Goal: Information Seeking & Learning: Learn about a topic

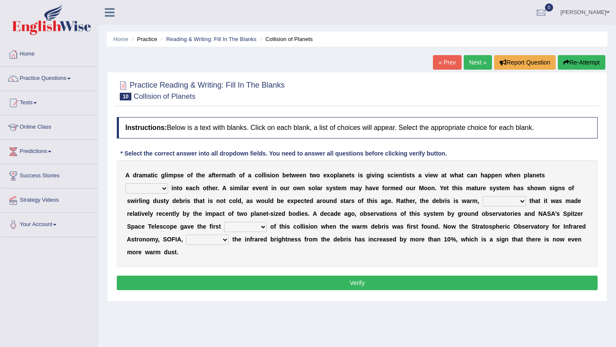
click at [164, 187] on select "crash explore roam implode" at bounding box center [146, 189] width 43 height 10
select select "crash"
click at [125, 184] on select "crash explore roam implode" at bounding box center [146, 189] width 43 height 10
click at [523, 201] on select "reinforcing sentencing forging conducing" at bounding box center [505, 201] width 44 height 10
select select "reinforcing"
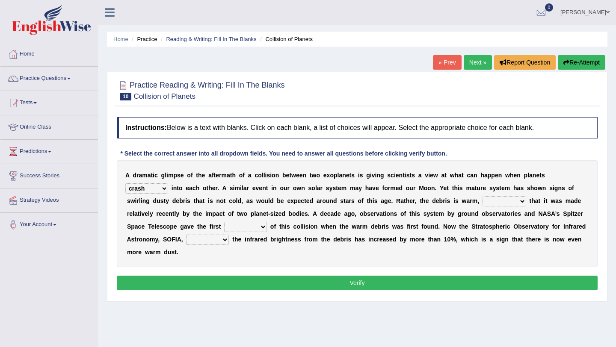
click at [483, 196] on select "reinforcing sentencing forging conducing" at bounding box center [505, 201] width 44 height 10
click at [264, 227] on select "pints faints hints taints" at bounding box center [245, 227] width 43 height 10
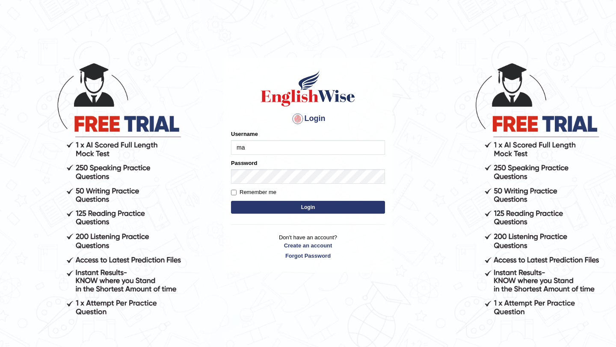
type input "Manee"
click at [305, 209] on button "Login" at bounding box center [308, 207] width 154 height 13
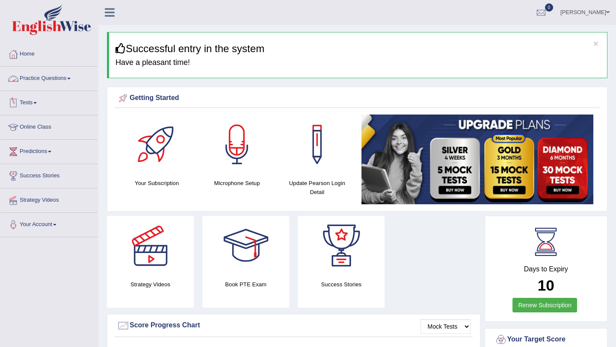
click at [44, 78] on link "Practice Questions" at bounding box center [49, 77] width 98 height 21
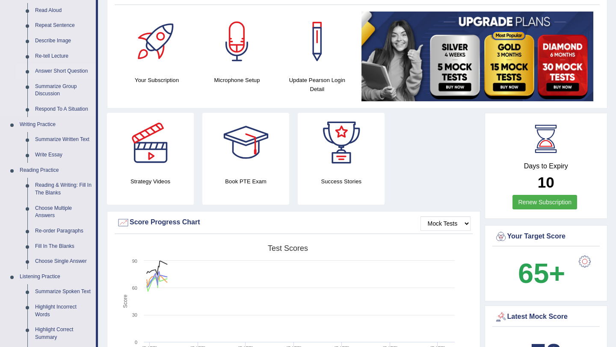
scroll to position [113, 0]
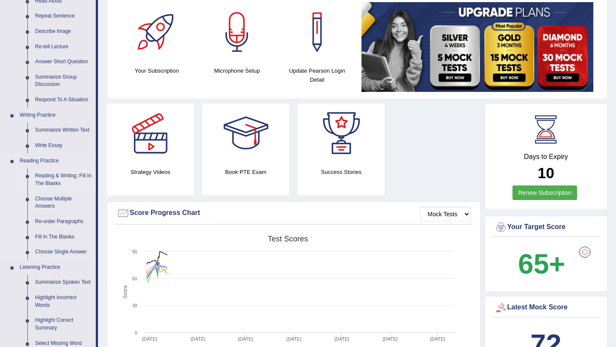
click at [53, 178] on link "Reading & Writing: Fill In The Blanks" at bounding box center [63, 180] width 65 height 23
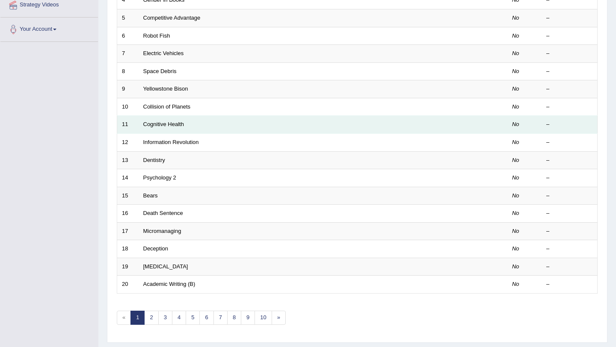
scroll to position [181, 0]
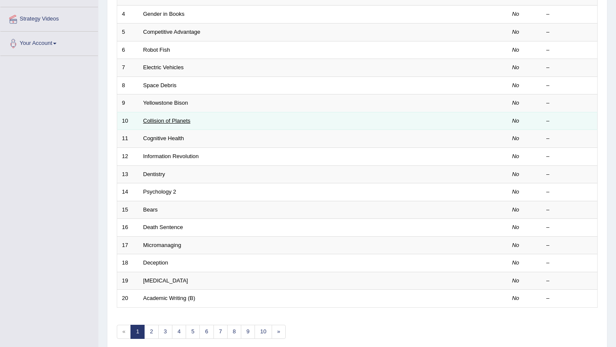
click at [158, 119] on link "Collision of Planets" at bounding box center [167, 121] width 48 height 6
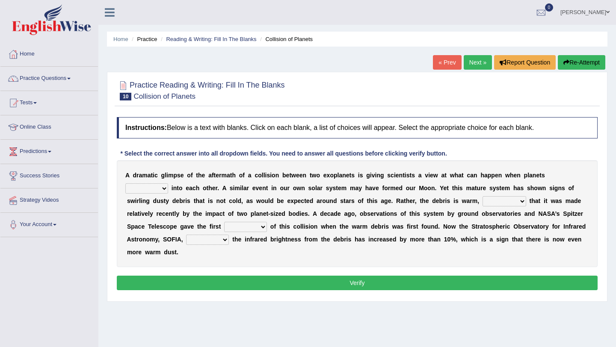
click at [161, 185] on select "crash explore roam implode" at bounding box center [146, 189] width 43 height 10
select select "crash"
click at [125, 184] on select "crash explore roam implode" at bounding box center [146, 189] width 43 height 10
click at [522, 202] on select "reinforcing sentencing forging conducing" at bounding box center [505, 201] width 44 height 10
click at [483, 196] on select "reinforcing sentencing forging conducing" at bounding box center [505, 201] width 44 height 10
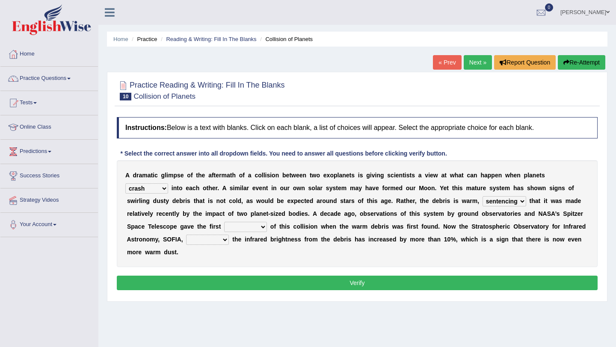
click at [523, 202] on select "reinforcing sentencing forging conducing" at bounding box center [505, 201] width 44 height 10
select select "reinforcing"
click at [483, 196] on select "reinforcing sentencing forging conducing" at bounding box center [505, 201] width 44 height 10
click at [258, 225] on select "pints faints hints taints" at bounding box center [245, 227] width 43 height 10
click at [264, 227] on select "pints faints hints taints" at bounding box center [245, 227] width 43 height 10
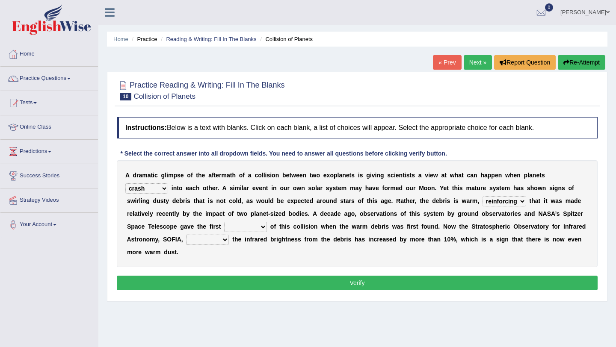
select select "hints"
click at [224, 222] on select "pints faints hints taints" at bounding box center [245, 227] width 43 height 10
click at [226, 240] on select "concealed revealed repealed unsealed" at bounding box center [207, 240] width 43 height 10
select select "revealed"
click at [186, 235] on select "concealed revealed repealed unsealed" at bounding box center [207, 240] width 43 height 10
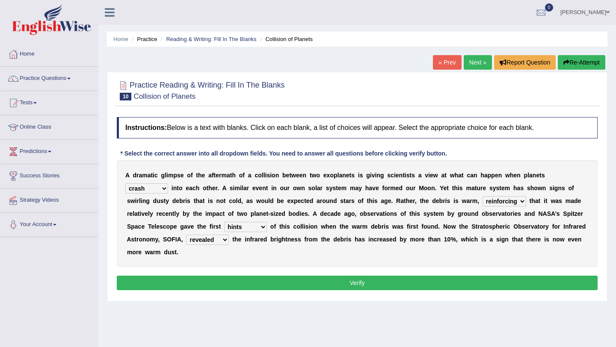
click at [371, 279] on button "Verify" at bounding box center [357, 283] width 481 height 15
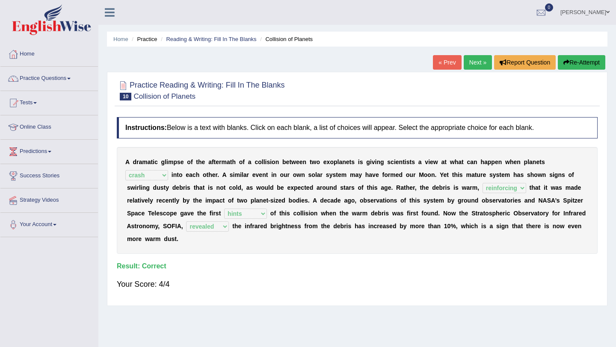
click at [476, 59] on link "Next »" at bounding box center [478, 62] width 28 height 15
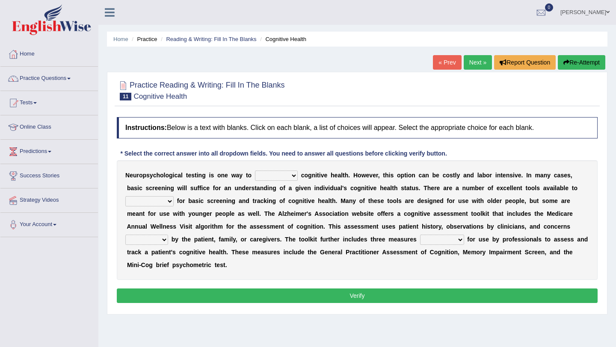
click at [294, 176] on select "obsess assess possess access" at bounding box center [276, 176] width 43 height 10
select select "assess"
click at [255, 171] on select "obsess assess possess access" at bounding box center [276, 176] width 43 height 10
click at [294, 175] on select "obsess assess possess access" at bounding box center [276, 176] width 43 height 10
click at [255, 171] on select "obsess assess possess access" at bounding box center [276, 176] width 43 height 10
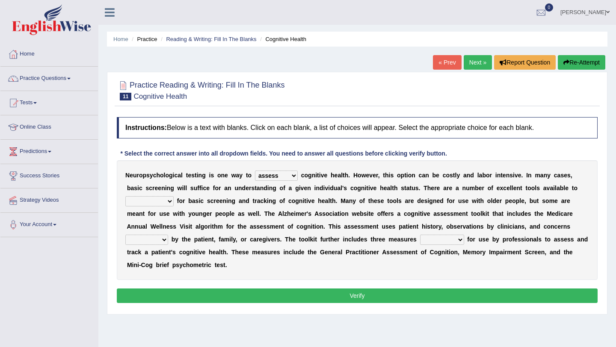
click at [170, 201] on select "stationers practitioners petitioners questioners" at bounding box center [149, 201] width 48 height 10
select select "practitioners"
click at [125, 196] on select "stationers practitioners petitioners questioners" at bounding box center [149, 201] width 48 height 10
click at [164, 240] on select "raised rising arising praised" at bounding box center [146, 240] width 43 height 10
select select "raised"
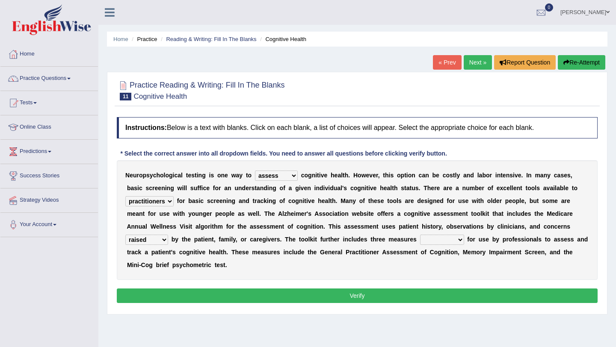
click at [125, 235] on select "raised rising arising praised" at bounding box center [146, 240] width 43 height 10
click at [461, 240] on select "validated intimidated dilapidated antedated" at bounding box center [442, 240] width 44 height 10
select select "validated"
click at [420, 235] on select "validated intimidated dilapidated antedated" at bounding box center [442, 240] width 44 height 10
click at [364, 295] on button "Verify" at bounding box center [357, 296] width 481 height 15
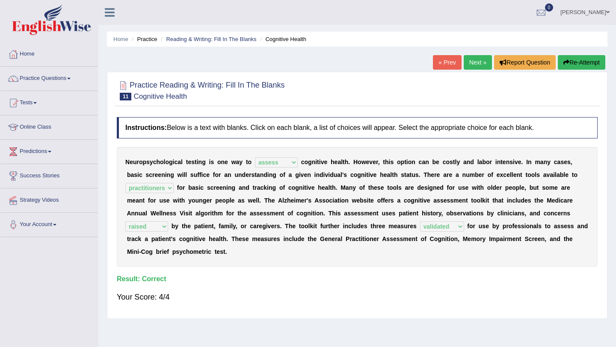
click at [475, 62] on link "Next »" at bounding box center [478, 62] width 28 height 15
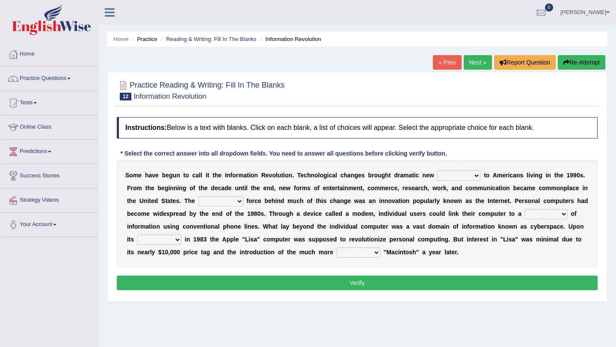
click at [477, 175] on select "challenges puzzles options confusion" at bounding box center [458, 176] width 43 height 10
select select "options"
click at [437, 171] on select "challenges puzzles options confusion" at bounding box center [458, 176] width 43 height 10
click at [243, 202] on select "unremitting uninspiring driving insinuating" at bounding box center [221, 201] width 45 height 10
select select "driving"
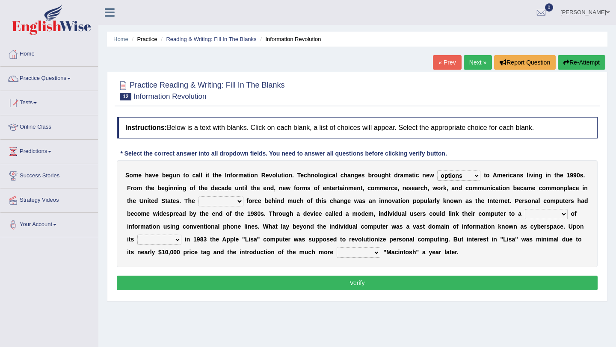
click at [207, 196] on select "unremitting uninspiring driving insinuating" at bounding box center [221, 201] width 45 height 10
click at [568, 214] on select "magnitude bulk wealth volume" at bounding box center [546, 214] width 43 height 10
select select "wealth"
click at [538, 209] on select "magnitude bulk wealth volume" at bounding box center [546, 214] width 43 height 10
click at [181, 240] on select "relief release publication emission" at bounding box center [159, 240] width 44 height 10
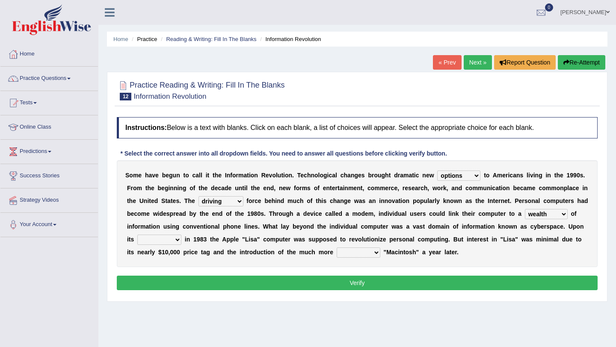
select select "release"
click at [156, 235] on select "relief release publication emission" at bounding box center [159, 240] width 44 height 10
click at [181, 239] on select "relief release publication emission" at bounding box center [159, 240] width 44 height 10
click at [156, 235] on select "relief release publication emission" at bounding box center [159, 240] width 44 height 10
click at [380, 252] on select "convenient affordable advanced formidable" at bounding box center [359, 253] width 44 height 10
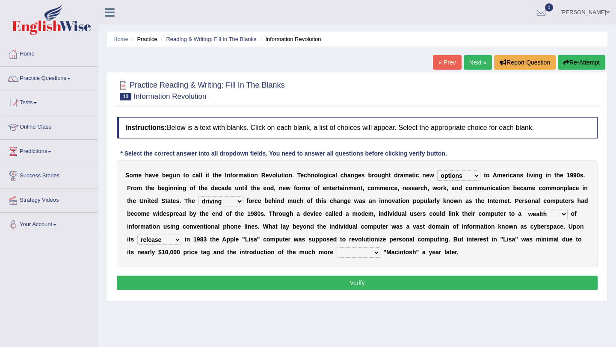
select select "affordable"
click at [359, 248] on select "convenient affordable advanced formidable" at bounding box center [359, 253] width 44 height 10
click at [352, 285] on button "Verify" at bounding box center [357, 283] width 481 height 15
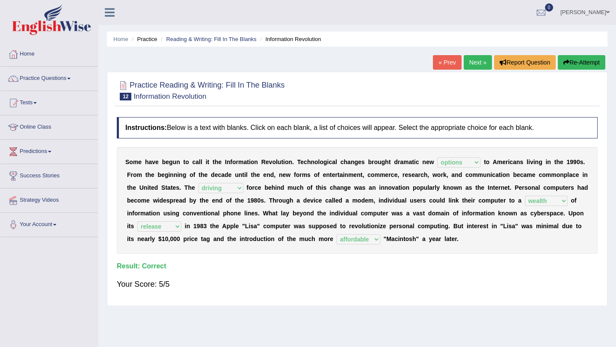
click at [477, 59] on link "Next »" at bounding box center [478, 62] width 28 height 15
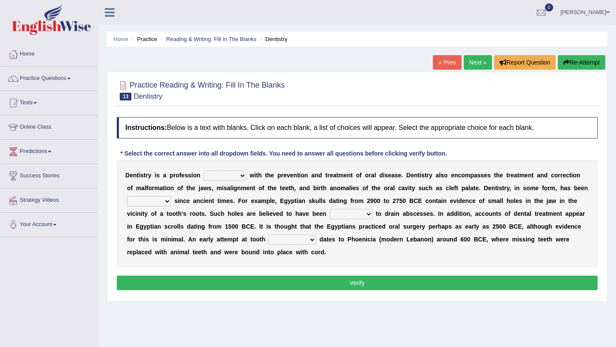
click at [241, 177] on select "agreed dealt concerned taken" at bounding box center [225, 176] width 43 height 10
select select "concerned"
click at [204, 171] on select "agreed dealt concerned taken" at bounding box center [225, 176] width 43 height 10
click at [240, 175] on select "agreed dealt concerned taken" at bounding box center [225, 176] width 43 height 10
click at [204, 171] on select "agreed dealt concerned taken" at bounding box center [225, 176] width 43 height 10
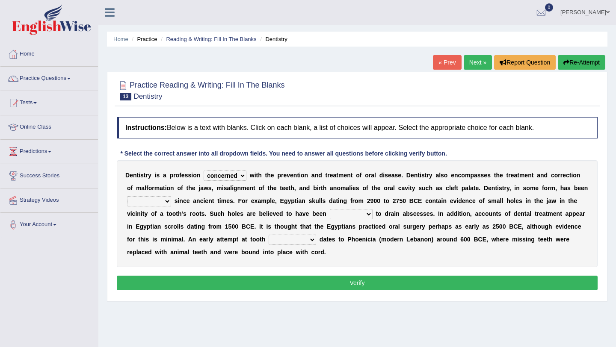
click at [243, 175] on select "agreed dealt concerned taken" at bounding box center [225, 176] width 43 height 10
click at [204, 171] on select "agreed dealt concerned taken" at bounding box center [225, 176] width 43 height 10
click at [166, 201] on select "criticized replaced practiced abandoned" at bounding box center [149, 201] width 44 height 10
select select "practiced"
click at [127, 196] on select "criticized replaced practiced abandoned" at bounding box center [149, 201] width 44 height 10
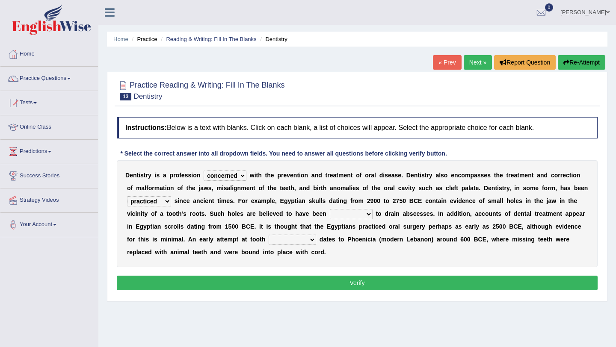
click at [368, 214] on select "fluctuated laminated drilled sealed" at bounding box center [351, 214] width 43 height 10
select select "drilled"
click at [330, 209] on select "fluctuated laminated drilled sealed" at bounding box center [351, 214] width 43 height 10
click at [313, 240] on select "reparation sacrament restitution replacement" at bounding box center [293, 240] width 48 height 10
select select "replacement"
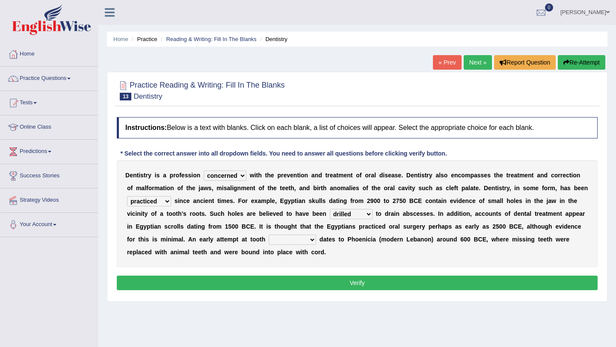
click at [269, 235] on select "reparation sacrament restitution replacement" at bounding box center [293, 240] width 48 height 10
click at [346, 283] on button "Verify" at bounding box center [357, 283] width 481 height 15
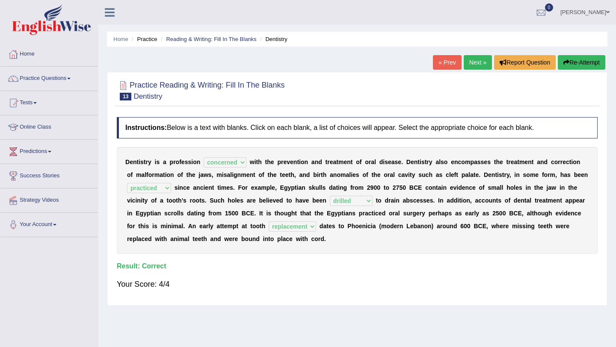
click at [475, 62] on link "Next »" at bounding box center [478, 62] width 28 height 15
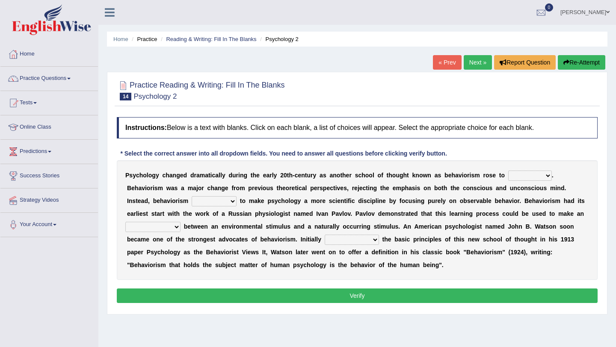
click at [548, 177] on select "dominance temptation challenge temper" at bounding box center [530, 176] width 44 height 10
select select "dominance"
click at [508, 171] on select "dominance temptation challenge temper" at bounding box center [530, 176] width 44 height 10
click at [546, 177] on select "dominance temptation challenge temper" at bounding box center [530, 176] width 44 height 10
click at [508, 171] on select "dominance temptation challenge temper" at bounding box center [530, 176] width 44 height 10
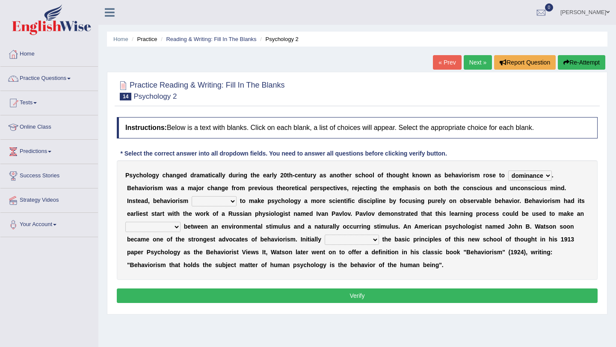
click at [233, 201] on select "reproached reproved strove rewove" at bounding box center [214, 201] width 45 height 10
select select "strove"
click at [192, 196] on select "reproached reproved strove rewove" at bounding box center [214, 201] width 45 height 10
click at [176, 227] on select "acclimatization association union combination" at bounding box center [152, 227] width 55 height 10
select select "association"
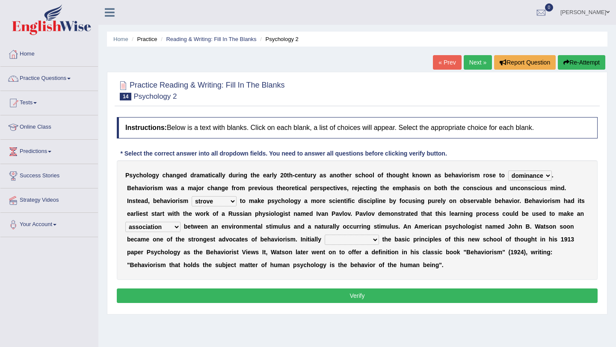
click at [125, 222] on select "acclimatization association union combination" at bounding box center [152, 227] width 55 height 10
click at [375, 239] on select "questioning foreshortening unburdening outlining" at bounding box center [352, 240] width 54 height 10
select select "outlining"
click at [325, 235] on select "questioning foreshortening unburdening outlining" at bounding box center [352, 240] width 54 height 10
click at [350, 297] on button "Verify" at bounding box center [357, 296] width 481 height 15
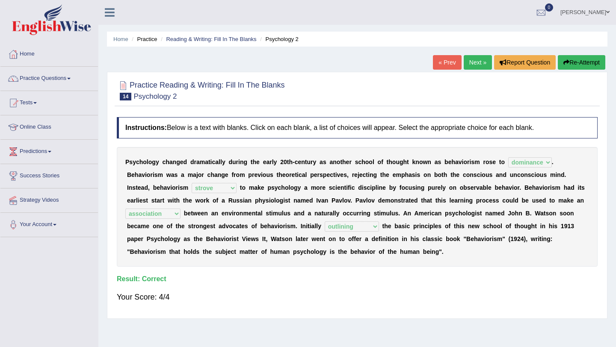
click at [472, 59] on link "Next »" at bounding box center [478, 62] width 28 height 15
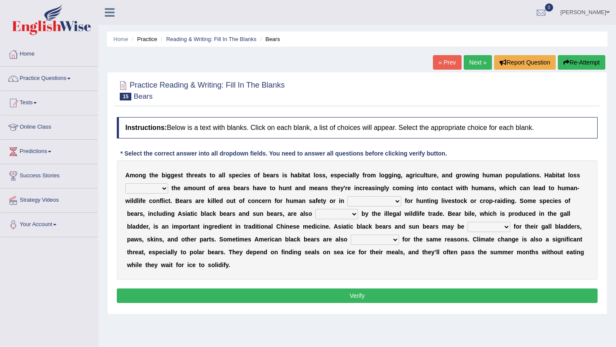
click at [163, 187] on select "increases reduces complies interacts" at bounding box center [146, 189] width 43 height 10
select select "increases"
click at [125, 184] on select "increases reduces complies interacts" at bounding box center [146, 189] width 43 height 10
click at [398, 200] on select "coalition retaliation appreciation disinformation" at bounding box center [374, 201] width 54 height 10
select select "coalition"
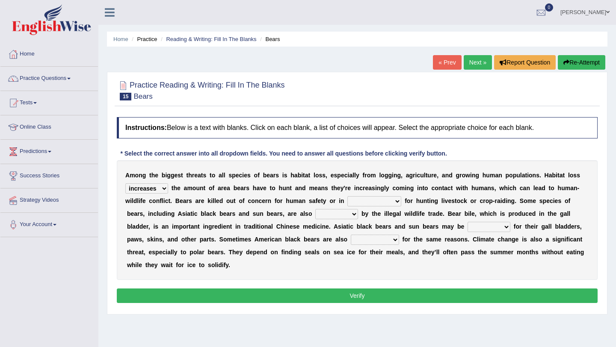
click at [347, 196] on select "coalition retaliation appreciation disinformation" at bounding box center [374, 201] width 54 height 10
click at [400, 201] on select "coalition retaliation appreciation disinformation" at bounding box center [374, 201] width 54 height 10
click at [347, 196] on select "coalition retaliation appreciation disinformation" at bounding box center [374, 201] width 54 height 10
click at [354, 214] on select "protected prohibited fattened threatened" at bounding box center [336, 214] width 43 height 10
click at [315, 209] on select "protected prohibited fattened threatened" at bounding box center [336, 214] width 43 height 10
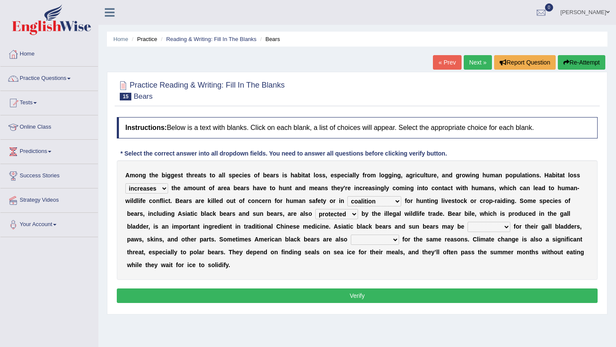
click at [353, 214] on select "protected prohibited fattened threatened" at bounding box center [336, 214] width 43 height 10
select select "threatened"
click at [315, 209] on select "protected prohibited fattened threatened" at bounding box center [336, 214] width 43 height 10
click at [354, 213] on select "protected prohibited fattened threatened" at bounding box center [336, 214] width 43 height 10
click at [315, 209] on select "protected prohibited fattened threatened" at bounding box center [336, 214] width 43 height 10
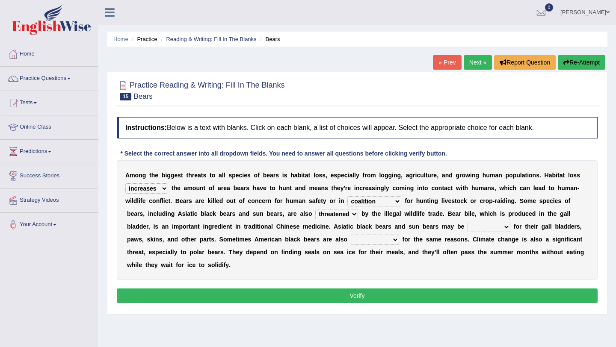
click at [507, 228] on select "poached squelched coached blenched" at bounding box center [489, 227] width 43 height 10
select select "poached"
click at [468, 222] on select "poached squelched coached blenched" at bounding box center [489, 227] width 43 height 10
click at [395, 240] on select "begot foreseen encountered targeted" at bounding box center [375, 240] width 48 height 10
select select "targeted"
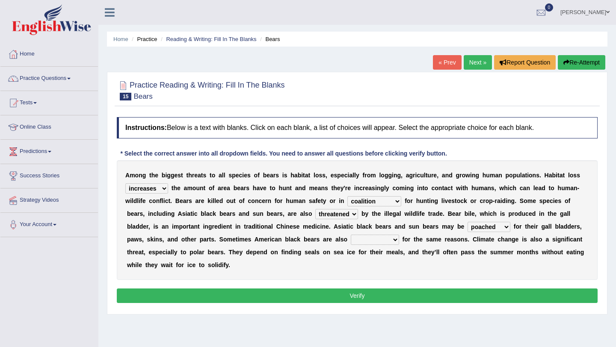
click at [351, 235] on select "begot foreseen encountered targeted" at bounding box center [375, 240] width 48 height 10
click at [359, 299] on button "Verify" at bounding box center [357, 296] width 481 height 15
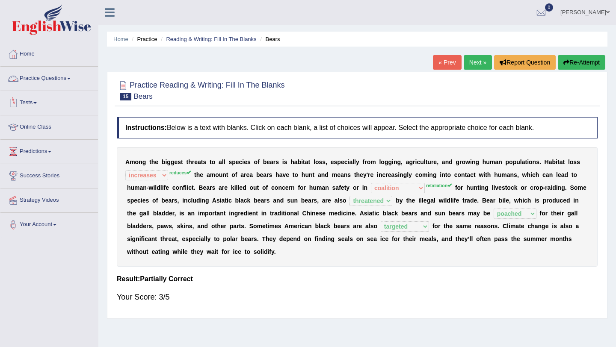
click at [43, 76] on link "Practice Questions" at bounding box center [49, 77] width 98 height 21
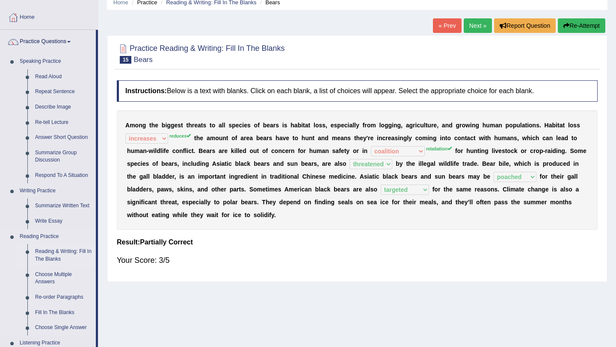
scroll to position [39, 0]
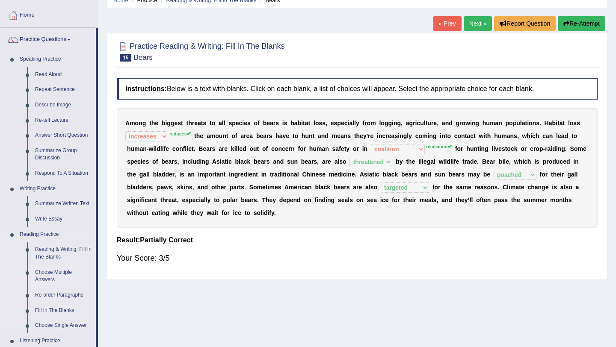
click at [50, 273] on link "Choose Multiple Answers" at bounding box center [63, 276] width 65 height 23
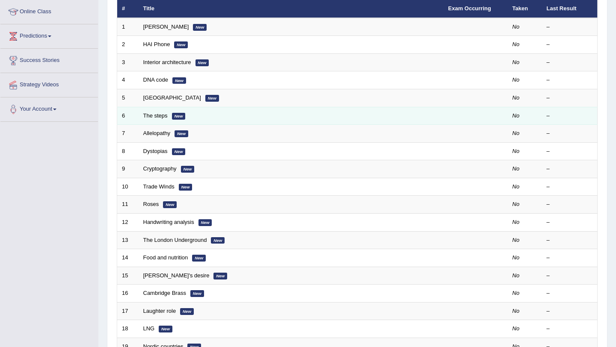
scroll to position [119, 0]
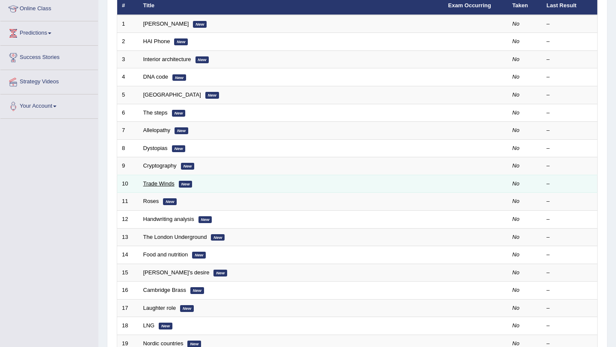
click at [168, 184] on link "Trade Winds" at bounding box center [158, 184] width 31 height 6
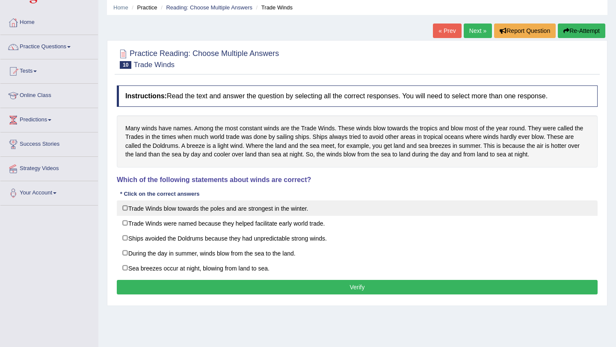
scroll to position [33, 0]
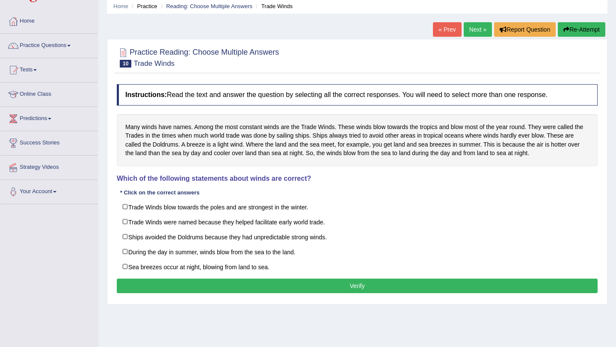
click at [351, 286] on button "Verify" at bounding box center [357, 286] width 481 height 15
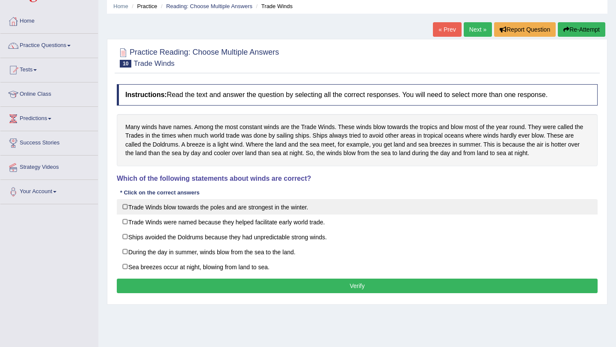
click at [125, 206] on label "Trade Winds blow towards the poles and are strongest in the winter." at bounding box center [357, 206] width 481 height 15
checkbox input "true"
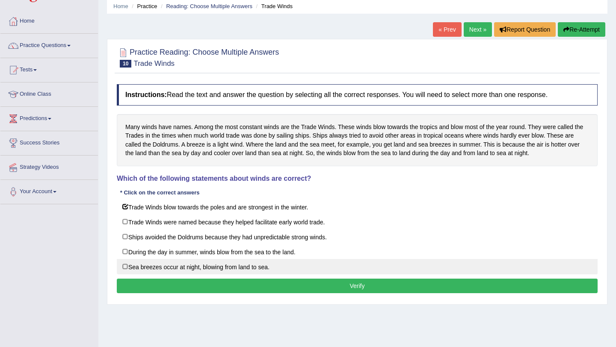
click at [127, 263] on label "Sea breezes occur at night, blowing from land to sea." at bounding box center [357, 266] width 481 height 15
checkbox input "true"
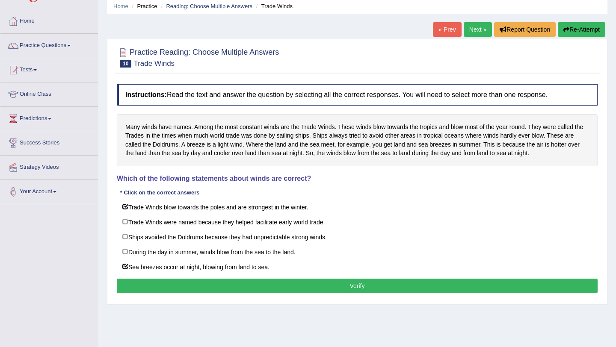
click at [293, 289] on button "Verify" at bounding box center [357, 286] width 481 height 15
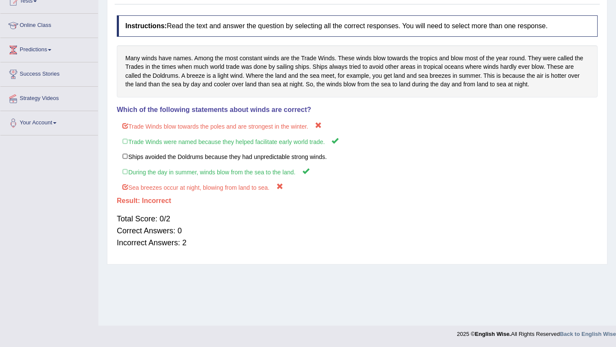
scroll to position [0, 0]
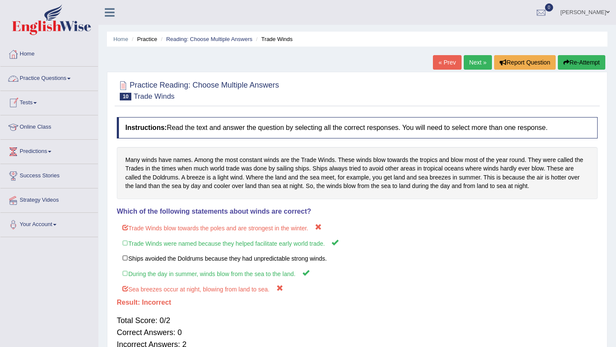
click at [40, 77] on link "Practice Questions" at bounding box center [49, 77] width 98 height 21
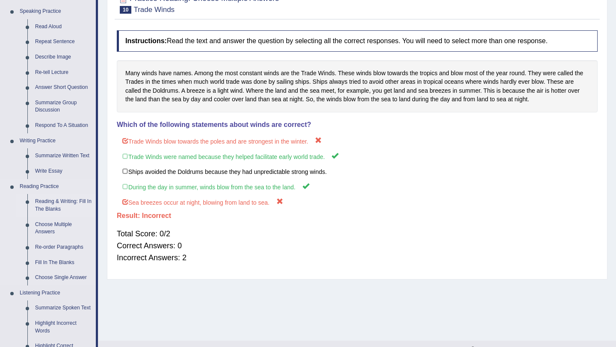
scroll to position [98, 0]
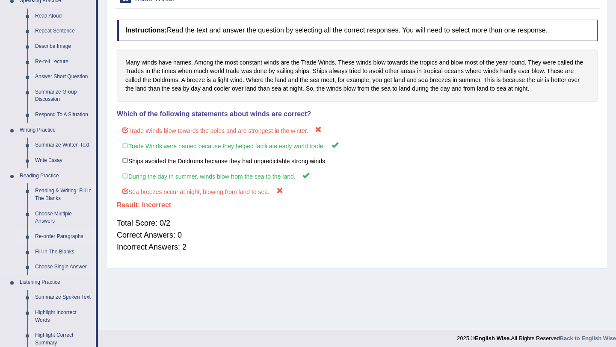
click at [48, 236] on link "Re-order Paragraphs" at bounding box center [63, 236] width 65 height 15
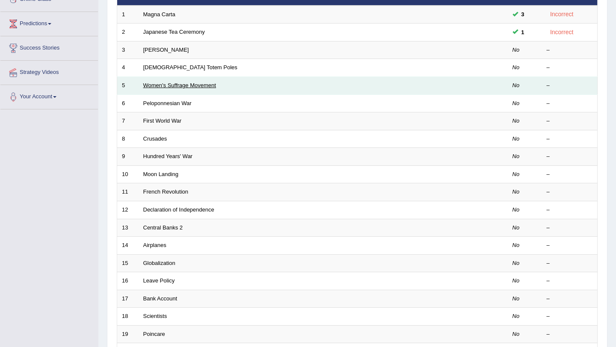
scroll to position [128, 0]
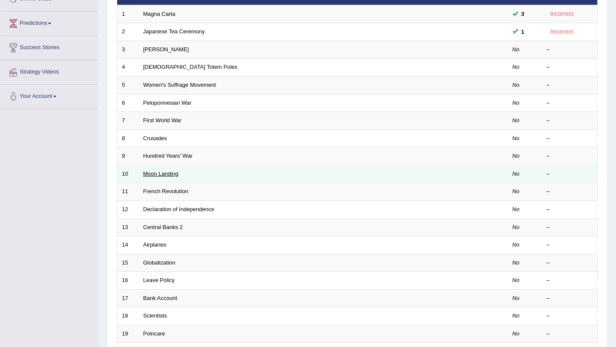
click at [162, 176] on link "Moon Landing" at bounding box center [160, 174] width 35 height 6
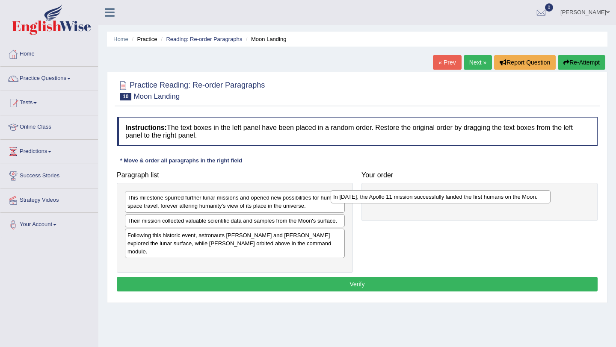
drag, startPoint x: 165, startPoint y: 237, endPoint x: 397, endPoint y: 198, distance: 234.8
click at [397, 198] on div "In 1969, the Apollo 11 mission successfully landed the first humans on the Moon." at bounding box center [441, 196] width 220 height 13
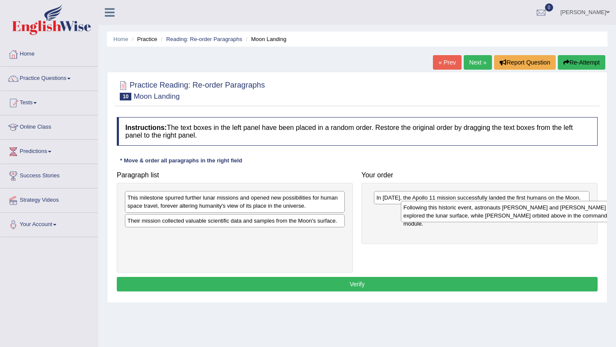
drag, startPoint x: 158, startPoint y: 242, endPoint x: 406, endPoint y: 219, distance: 248.5
click at [406, 219] on div "Following this historic event, astronauts Neil Armstrong and Buzz Aldrin explor…" at bounding box center [511, 211] width 220 height 21
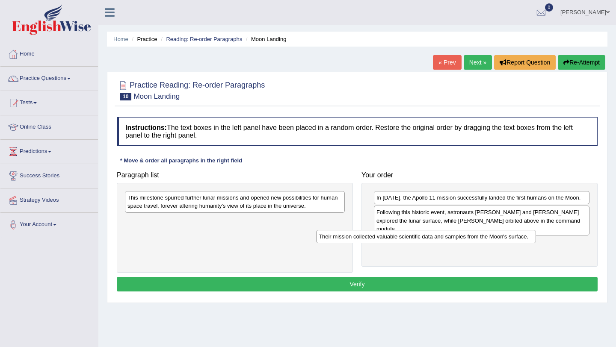
drag, startPoint x: 167, startPoint y: 224, endPoint x: 371, endPoint y: 241, distance: 204.0
click at [371, 241] on div "Their mission collected valuable scientific data and samples from the Moon's su…" at bounding box center [426, 236] width 220 height 13
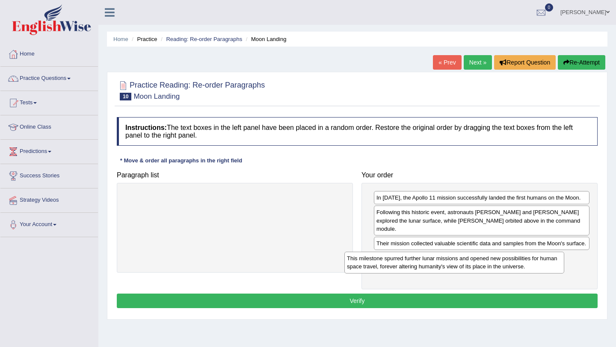
drag, startPoint x: 208, startPoint y: 201, endPoint x: 431, endPoint y: 261, distance: 230.3
click at [431, 261] on div "This milestone spurred further lunar missions and opened new possibilities for …" at bounding box center [454, 262] width 220 height 21
click at [367, 304] on button "Verify" at bounding box center [357, 301] width 481 height 15
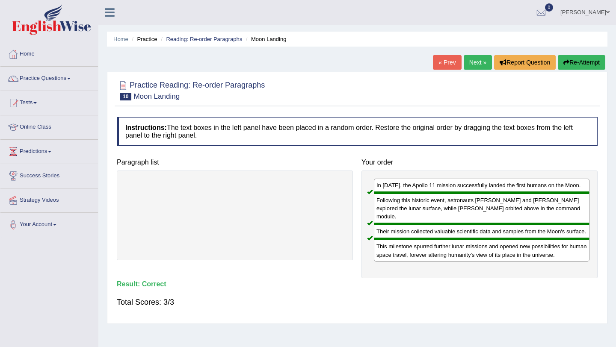
click at [467, 65] on link "Next »" at bounding box center [478, 62] width 28 height 15
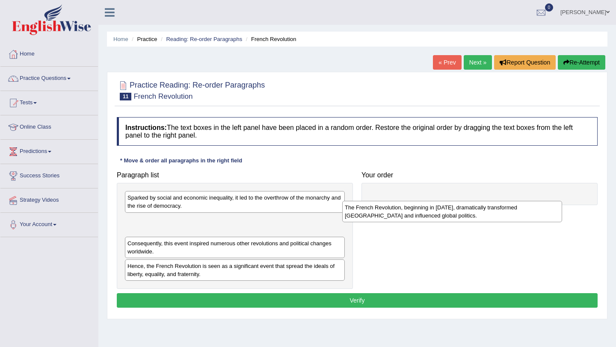
drag, startPoint x: 163, startPoint y: 230, endPoint x: 394, endPoint y: 214, distance: 231.7
click at [394, 214] on div "The French Revolution, beginning in [DATE], dramatically transformed [GEOGRAPHI…" at bounding box center [452, 211] width 220 height 21
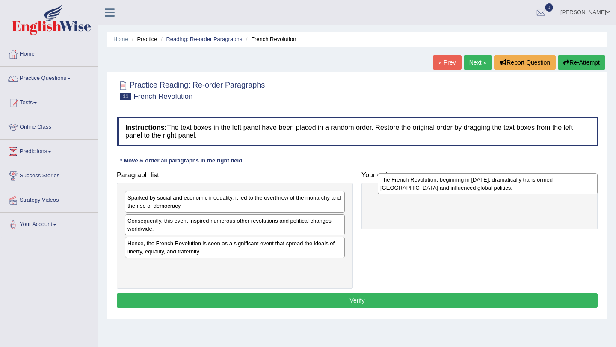
drag, startPoint x: 282, startPoint y: 228, endPoint x: 523, endPoint y: 189, distance: 243.6
click at [523, 189] on div "The French Revolution, beginning in [DATE], dramatically transformed [GEOGRAPHI…" at bounding box center [488, 183] width 220 height 21
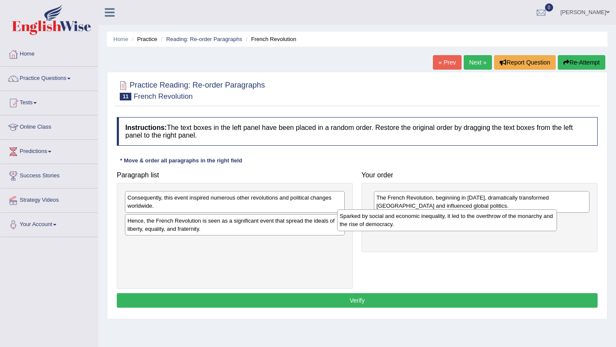
drag, startPoint x: 174, startPoint y: 206, endPoint x: 413, endPoint y: 228, distance: 240.2
click at [413, 228] on div "Sparked by social and economic inequality, it led to the overthrow of the monar…" at bounding box center [447, 220] width 220 height 21
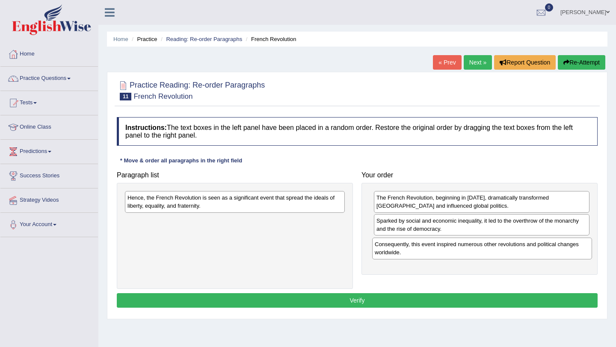
drag, startPoint x: 211, startPoint y: 206, endPoint x: 463, endPoint y: 253, distance: 256.1
click at [463, 253] on div "Consequently, this event inspired numerous other revolutions and political chan…" at bounding box center [482, 248] width 220 height 21
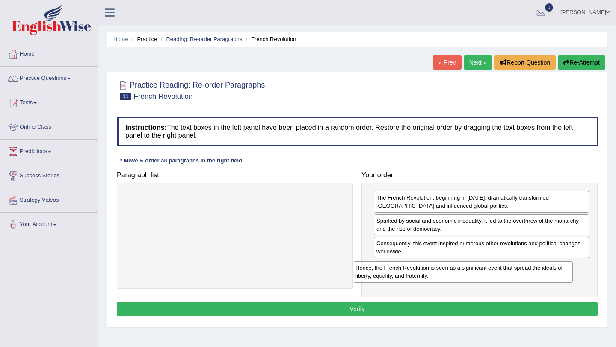
drag, startPoint x: 250, startPoint y: 204, endPoint x: 478, endPoint y: 274, distance: 238.6
click at [478, 274] on div "Hence, the French Revolution is seen as a significant event that spread the ide…" at bounding box center [463, 271] width 220 height 21
click at [365, 308] on button "Verify" at bounding box center [357, 309] width 481 height 15
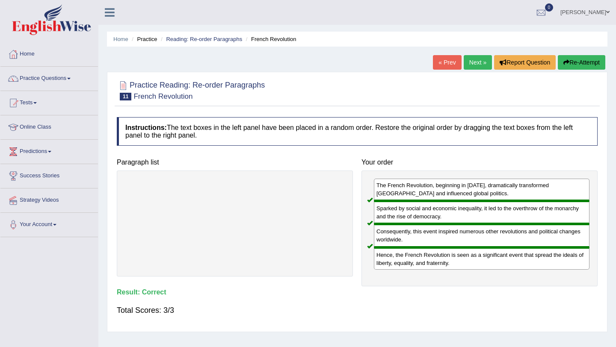
click at [470, 62] on link "Next »" at bounding box center [478, 62] width 28 height 15
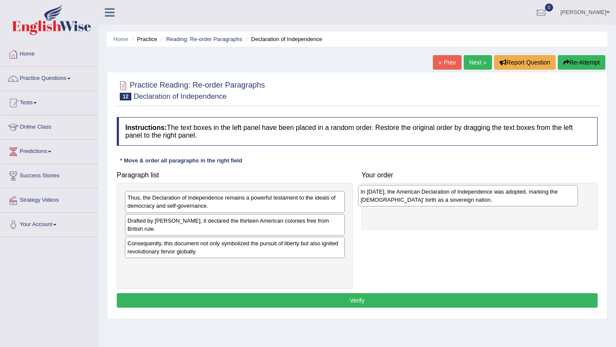
drag, startPoint x: 156, startPoint y: 268, endPoint x: 389, endPoint y: 194, distance: 244.8
click at [389, 194] on div "In [DATE], the American Declaration of Independence was adopted, marking the [D…" at bounding box center [468, 195] width 220 height 21
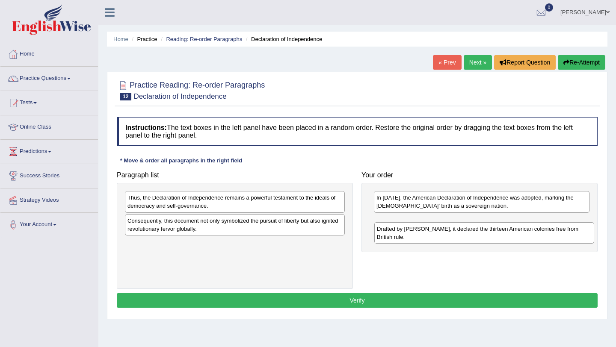
drag, startPoint x: 158, startPoint y: 229, endPoint x: 410, endPoint y: 237, distance: 252.2
click at [410, 237] on div "Drafted by [PERSON_NAME], it declared the thirteen American colonies free from …" at bounding box center [484, 233] width 220 height 21
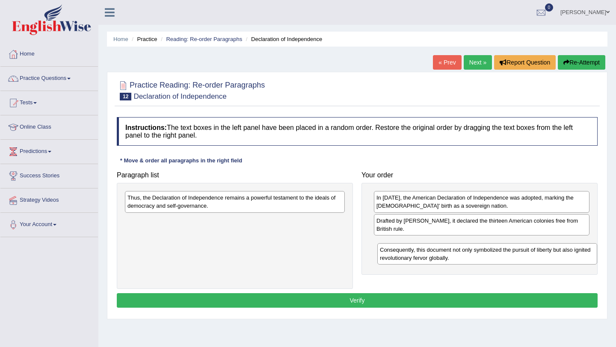
drag, startPoint x: 166, startPoint y: 226, endPoint x: 418, endPoint y: 250, distance: 253.3
click at [418, 254] on div "Consequently, this document not only symbolized the pursuit of liberty but also…" at bounding box center [487, 253] width 220 height 21
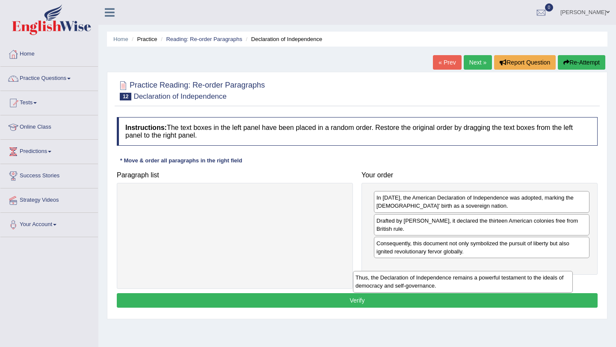
drag, startPoint x: 207, startPoint y: 197, endPoint x: 445, endPoint y: 270, distance: 249.6
click at [445, 271] on div "Thus, the Declaration of Independence remains a powerful testament to the ideal…" at bounding box center [463, 281] width 220 height 21
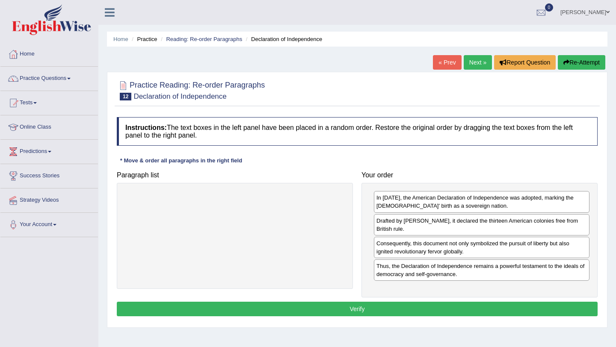
click at [369, 312] on button "Verify" at bounding box center [357, 309] width 481 height 15
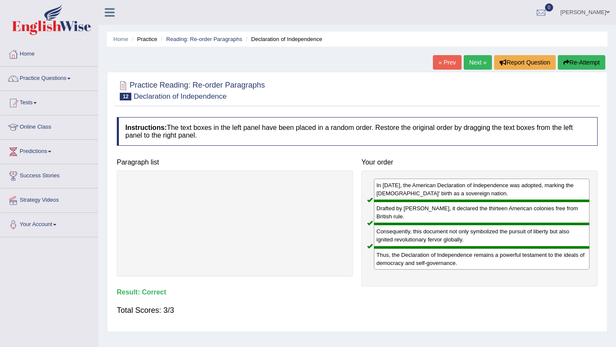
click at [473, 66] on link "Next »" at bounding box center [478, 62] width 28 height 15
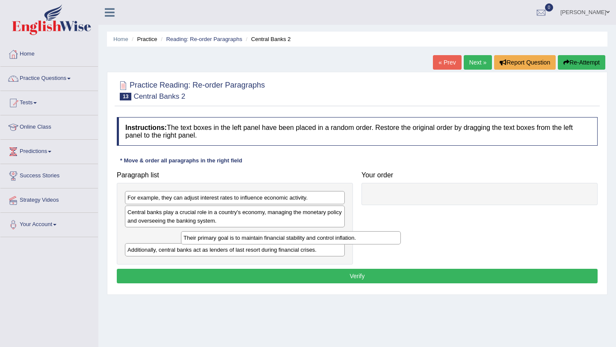
drag, startPoint x: 167, startPoint y: 238, endPoint x: 186, endPoint y: 243, distance: 19.4
click at [186, 243] on div "Their primary goal is to maintain financial stability and control inflation." at bounding box center [291, 238] width 220 height 13
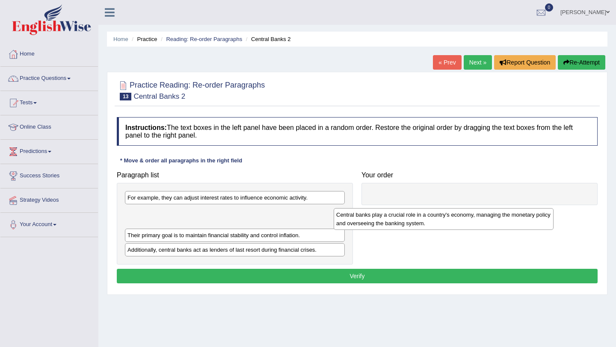
drag, startPoint x: 187, startPoint y: 218, endPoint x: 416, endPoint y: 210, distance: 229.9
click at [416, 210] on div "Central banks play a crucial role in a country's economy, managing the monetary…" at bounding box center [444, 218] width 220 height 21
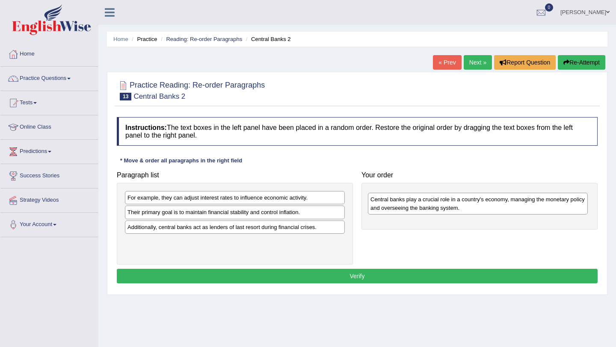
drag, startPoint x: 237, startPoint y: 217, endPoint x: 490, endPoint y: 202, distance: 253.4
click at [490, 202] on div "Central banks play a crucial role in a country's economy, managing the monetary…" at bounding box center [478, 203] width 220 height 21
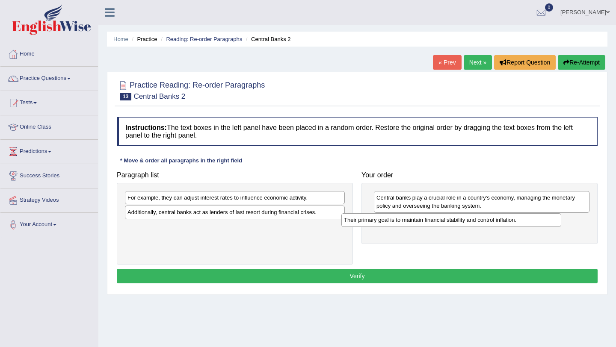
drag, startPoint x: 222, startPoint y: 214, endPoint x: 472, endPoint y: 224, distance: 250.1
click at [472, 224] on div "Their primary goal is to maintain financial stability and control inflation." at bounding box center [451, 220] width 220 height 13
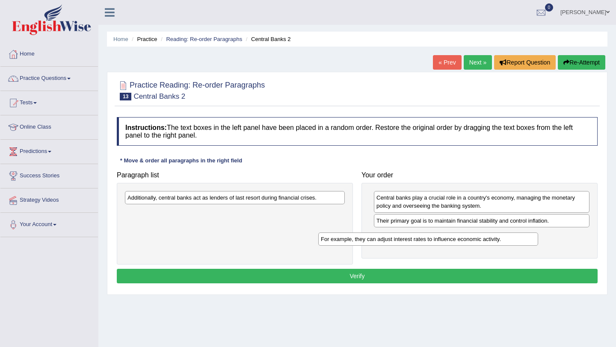
drag, startPoint x: 189, startPoint y: 198, endPoint x: 395, endPoint y: 244, distance: 211.0
click at [395, 244] on div "For example, they can adjust interest rates to influence economic activity." at bounding box center [428, 239] width 220 height 13
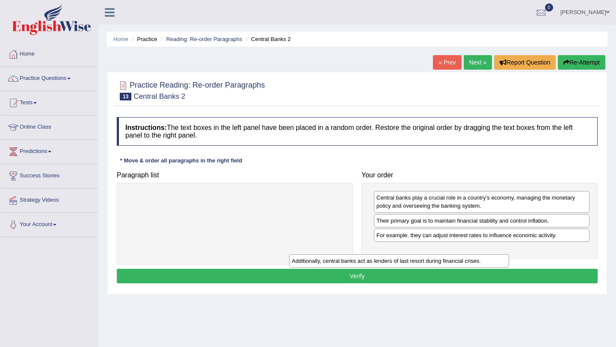
drag, startPoint x: 246, startPoint y: 203, endPoint x: 459, endPoint y: 254, distance: 219.2
click at [459, 255] on div "Additionally, central banks act as lenders of last resort during financial cris…" at bounding box center [399, 261] width 220 height 13
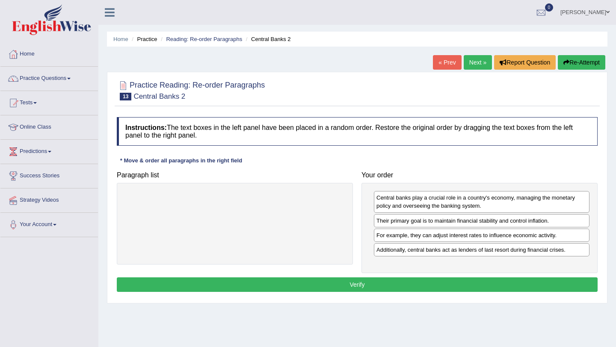
click at [374, 289] on button "Verify" at bounding box center [357, 285] width 481 height 15
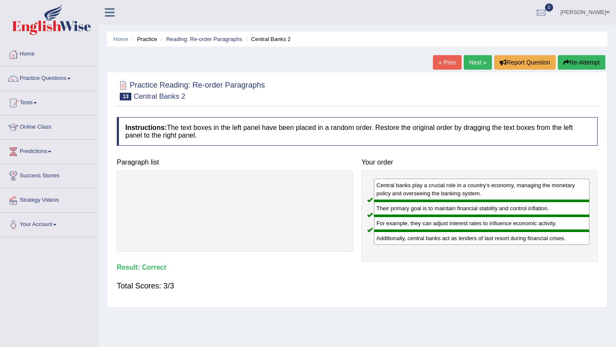
click at [472, 59] on link "Next »" at bounding box center [478, 62] width 28 height 15
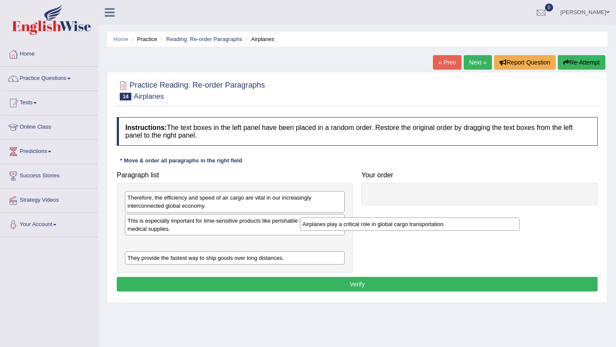
drag, startPoint x: 179, startPoint y: 259, endPoint x: 412, endPoint y: 191, distance: 243.1
click at [412, 218] on div "Airplanes play a critical role in global cargo transportation." at bounding box center [410, 224] width 220 height 13
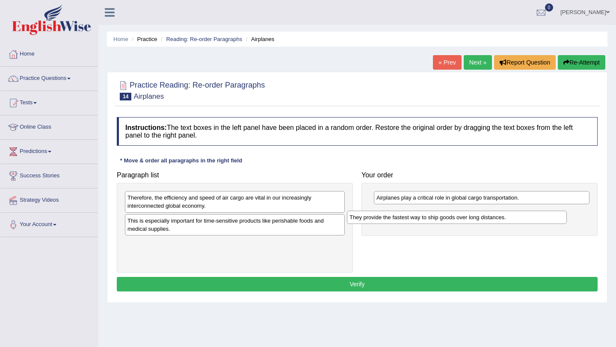
drag, startPoint x: 214, startPoint y: 242, endPoint x: 438, endPoint y: 212, distance: 226.3
click at [438, 212] on div "They provide the fastest way to ship goods over long distances." at bounding box center [457, 217] width 220 height 13
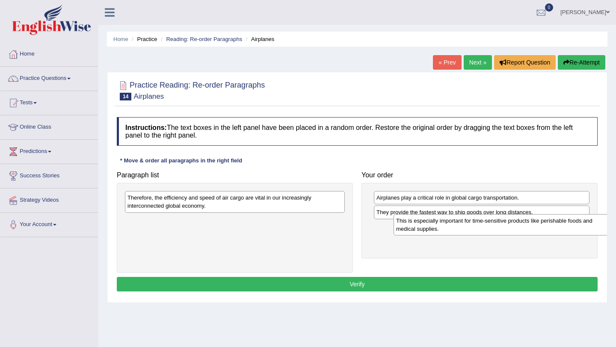
drag, startPoint x: 170, startPoint y: 227, endPoint x: 426, endPoint y: 228, distance: 255.9
click at [426, 228] on div "This is especially important for time-sensitive products like perishable foods …" at bounding box center [504, 224] width 220 height 21
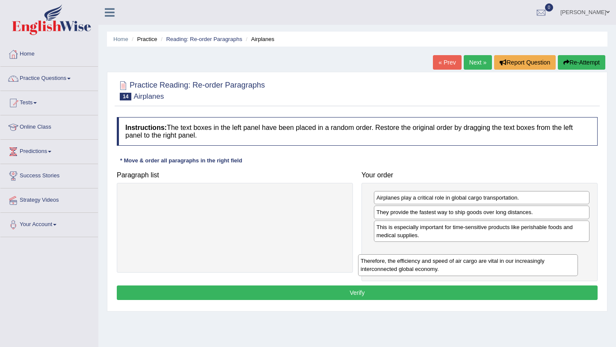
drag, startPoint x: 160, startPoint y: 202, endPoint x: 406, endPoint y: 266, distance: 253.8
click at [406, 266] on div "Therefore, the efficiency and speed of air cargo are vital in our increasingly …" at bounding box center [468, 265] width 220 height 21
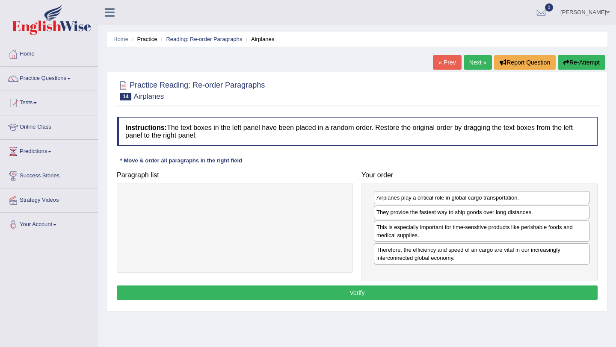
click at [354, 292] on button "Verify" at bounding box center [357, 293] width 481 height 15
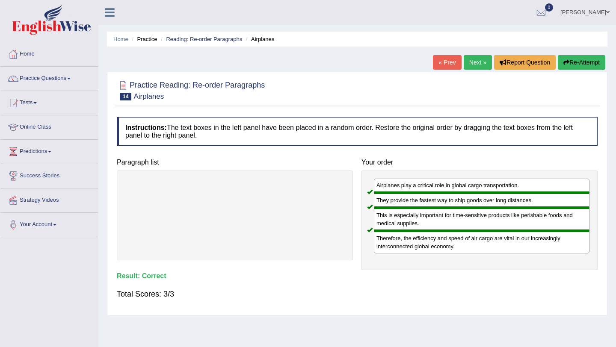
click at [473, 64] on link "Next »" at bounding box center [478, 62] width 28 height 15
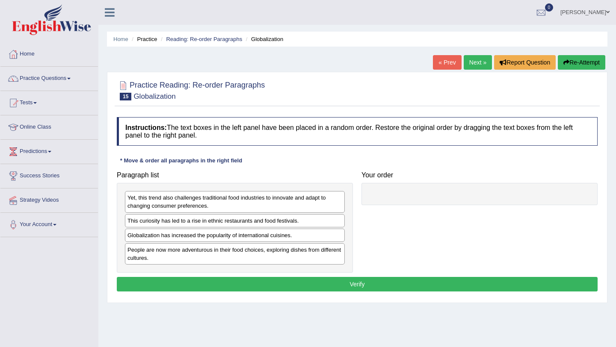
drag, startPoint x: 257, startPoint y: 246, endPoint x: 252, endPoint y: 246, distance: 5.6
click at [257, 246] on div "People are now more adventurous in their food choices, exploring dishes from di…" at bounding box center [235, 253] width 220 height 21
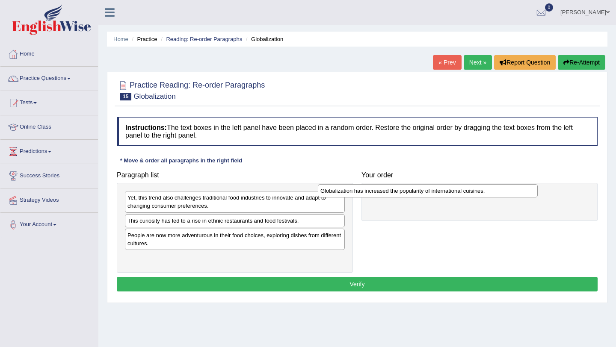
drag, startPoint x: 238, startPoint y: 235, endPoint x: 431, endPoint y: 191, distance: 198.1
click at [431, 191] on div "Globalization has increased the popularity of international cuisines." at bounding box center [428, 190] width 220 height 13
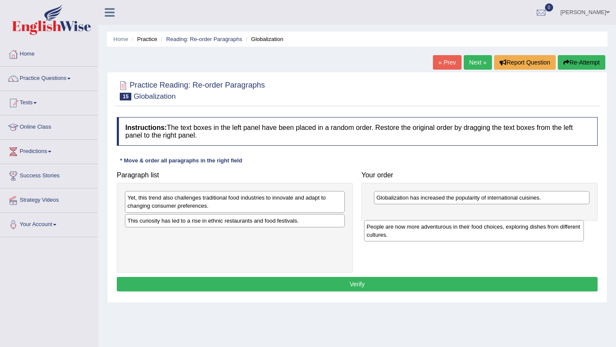
drag, startPoint x: 157, startPoint y: 240, endPoint x: 408, endPoint y: 235, distance: 250.4
click at [408, 235] on div "People are now more adventurous in their food choices, exploring dishes from di…" at bounding box center [474, 230] width 220 height 21
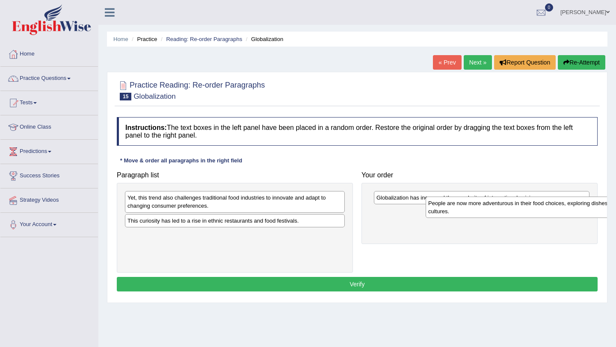
drag, startPoint x: 249, startPoint y: 238, endPoint x: 550, endPoint y: 205, distance: 302.5
click at [550, 205] on div "People are now more adventurous in their food choices, exploring dishes from di…" at bounding box center [536, 207] width 220 height 21
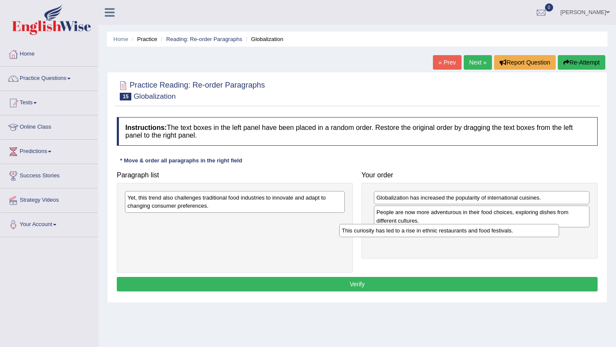
drag, startPoint x: 194, startPoint y: 225, endPoint x: 422, endPoint y: 237, distance: 228.0
click at [422, 237] on div "This curiosity has led to a rise in ethnic restaurants and food festivals." at bounding box center [449, 230] width 220 height 13
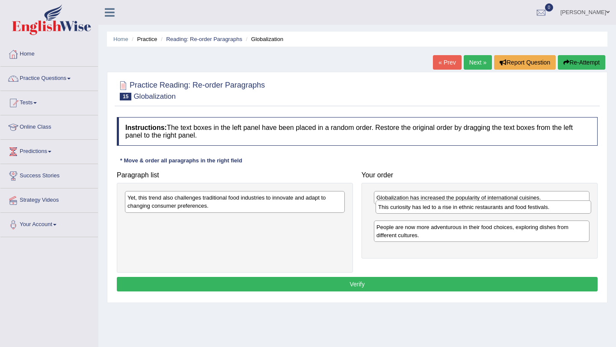
drag, startPoint x: 393, startPoint y: 238, endPoint x: 394, endPoint y: 218, distance: 20.5
click at [394, 214] on div "This curiosity has led to a rise in ethnic restaurants and food festivals." at bounding box center [484, 207] width 216 height 13
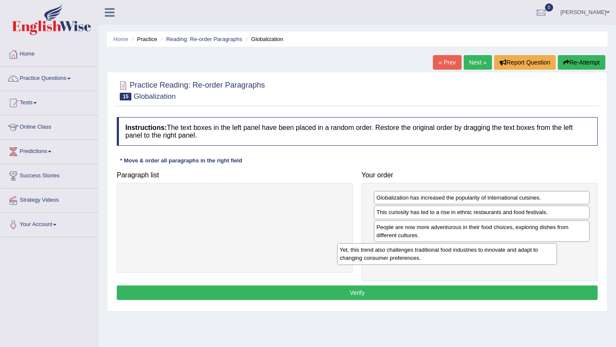
drag, startPoint x: 284, startPoint y: 198, endPoint x: 502, endPoint y: 251, distance: 224.2
click at [500, 251] on div "Yet, this trend also challenges traditional food industries to innovate and ada…" at bounding box center [447, 253] width 220 height 21
click at [367, 295] on button "Verify" at bounding box center [357, 293] width 481 height 15
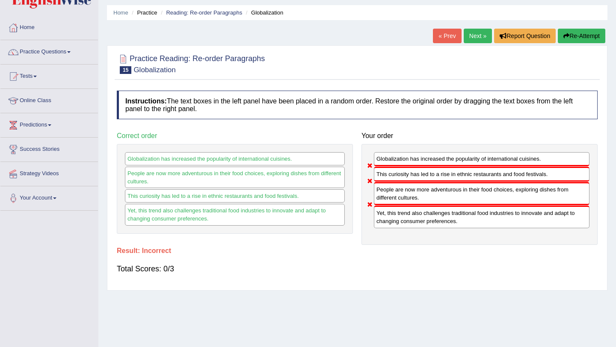
scroll to position [28, 0]
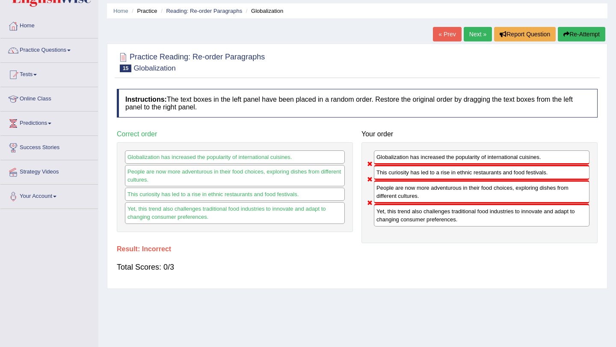
click at [576, 34] on button "Re-Attempt" at bounding box center [582, 34] width 48 height 15
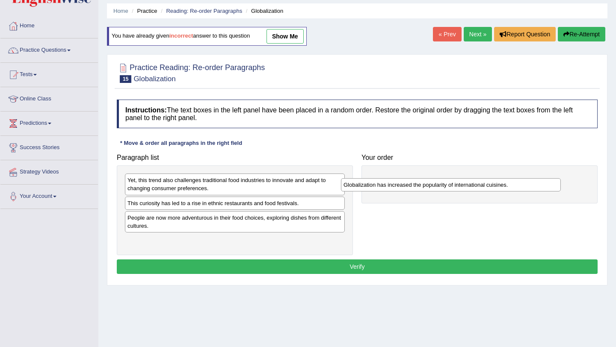
drag, startPoint x: 170, startPoint y: 220, endPoint x: 387, endPoint y: 186, distance: 219.2
click at [387, 186] on div "Globalization has increased the popularity of international cuisines." at bounding box center [451, 184] width 220 height 13
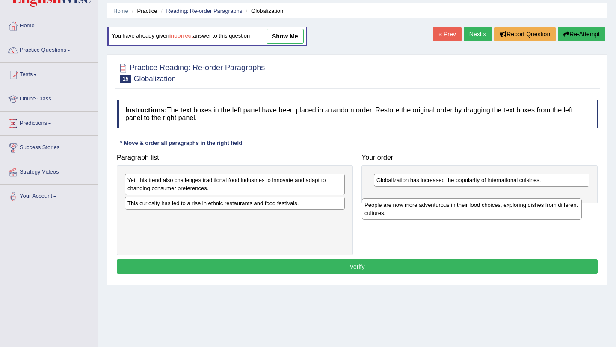
drag, startPoint x: 165, startPoint y: 221, endPoint x: 427, endPoint y: 199, distance: 262.9
click at [427, 199] on div "People are now more adventurous in their food choices, exploring dishes from di…" at bounding box center [472, 209] width 220 height 21
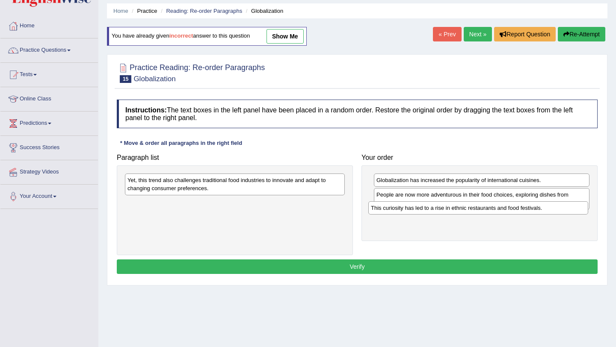
drag, startPoint x: 170, startPoint y: 204, endPoint x: 420, endPoint y: 209, distance: 249.5
click at [420, 209] on div "This curiosity has led to a rise in ethnic restaurants and food festivals." at bounding box center [478, 208] width 220 height 13
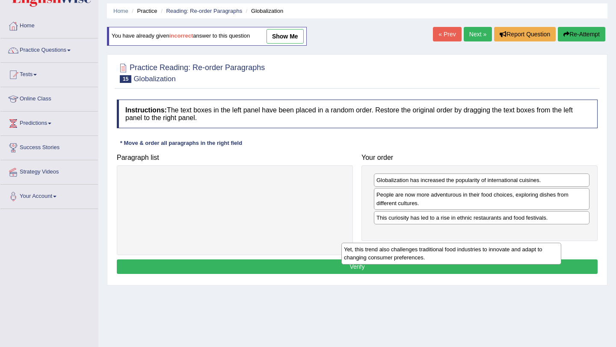
drag, startPoint x: 196, startPoint y: 184, endPoint x: 425, endPoint y: 252, distance: 238.6
click at [425, 252] on div "Yet, this trend also challenges traditional food industries to innovate and ada…" at bounding box center [451, 253] width 220 height 21
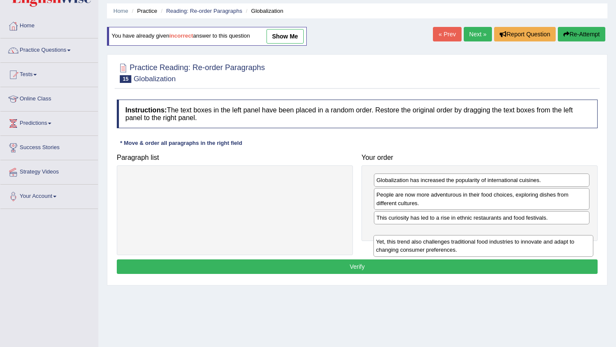
drag, startPoint x: 171, startPoint y: 183, endPoint x: 421, endPoint y: 238, distance: 255.9
click at [421, 238] on div "Yet, this trend also challenges traditional food industries to innovate and ada…" at bounding box center [484, 245] width 220 height 21
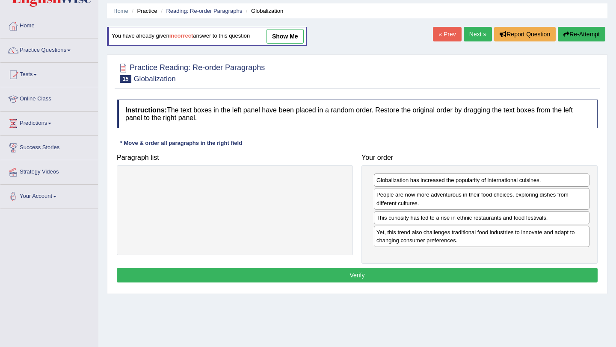
click at [359, 276] on button "Verify" at bounding box center [357, 275] width 481 height 15
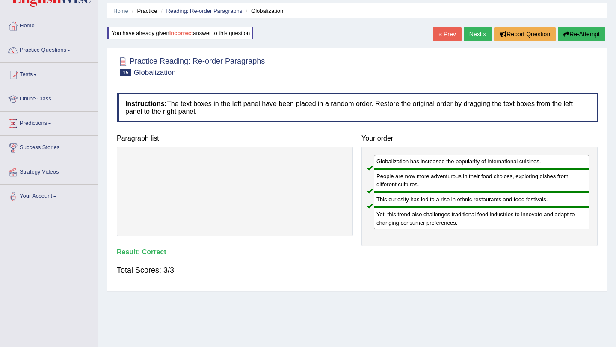
click at [470, 33] on link "Next »" at bounding box center [478, 34] width 28 height 15
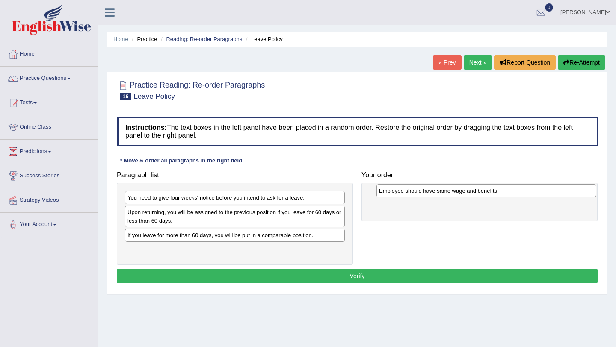
drag, startPoint x: 189, startPoint y: 236, endPoint x: 441, endPoint y: 192, distance: 255.9
click at [441, 192] on div "Employee should have same wage and benefits." at bounding box center [487, 190] width 220 height 13
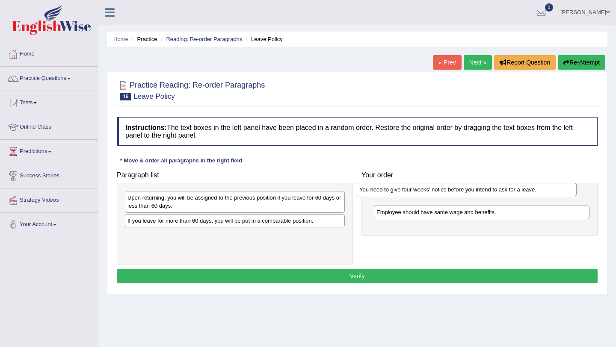
drag, startPoint x: 179, startPoint y: 198, endPoint x: 415, endPoint y: 192, distance: 235.4
click at [415, 192] on div "You need to give four weeks' notice before you intend to ask for a leave." at bounding box center [467, 189] width 220 height 13
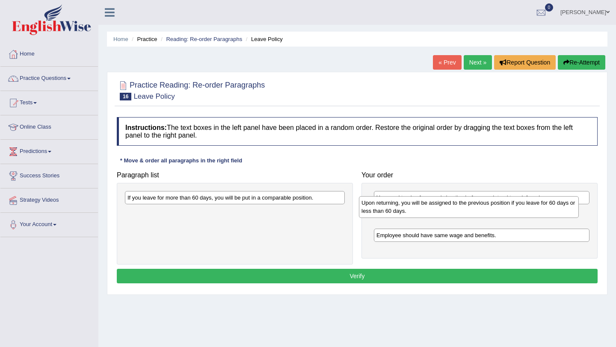
drag, startPoint x: 173, startPoint y: 204, endPoint x: 411, endPoint y: 208, distance: 238.0
click at [411, 208] on div "Upon returning, you will be assigned to the previous position if you leave for …" at bounding box center [469, 206] width 220 height 21
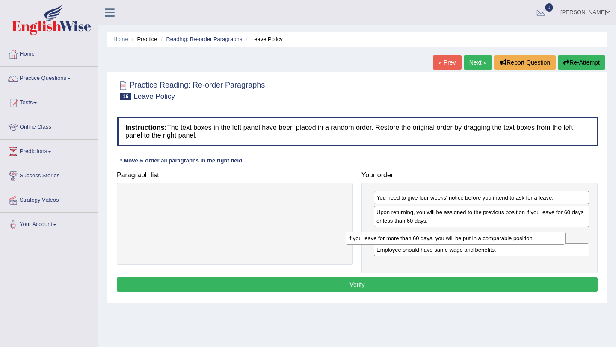
drag, startPoint x: 241, startPoint y: 198, endPoint x: 465, endPoint y: 239, distance: 227.9
click at [463, 239] on div "If you leave for more than 60 days, you will be put in a comparable position." at bounding box center [456, 238] width 220 height 13
click at [354, 284] on button "Verify" at bounding box center [357, 285] width 481 height 15
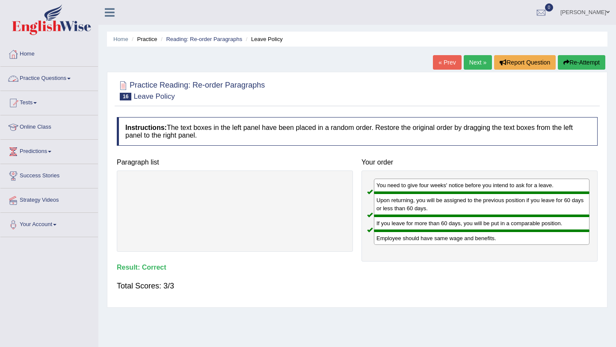
click at [34, 80] on link "Practice Questions" at bounding box center [49, 77] width 98 height 21
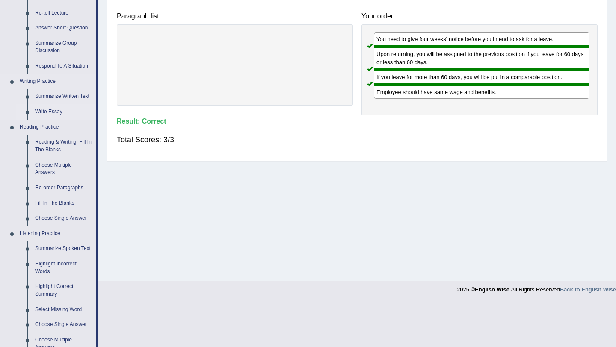
scroll to position [140, 0]
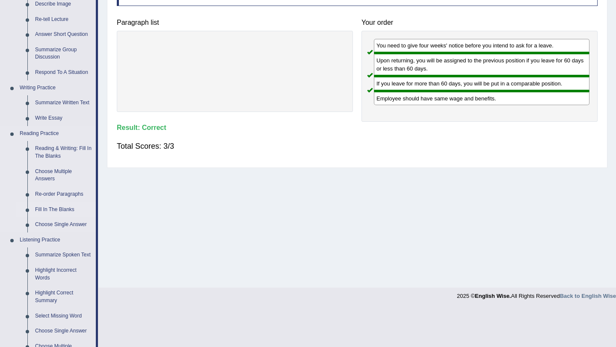
click at [53, 211] on link "Fill In The Blanks" at bounding box center [63, 209] width 65 height 15
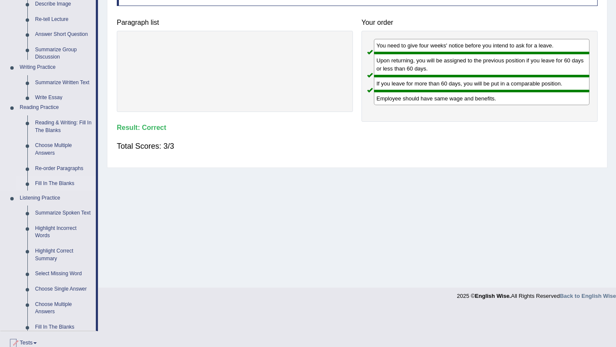
scroll to position [102, 0]
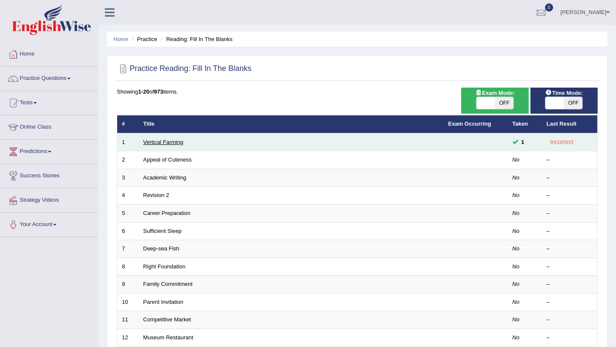
click at [170, 141] on link "Vertical Farming" at bounding box center [163, 142] width 40 height 6
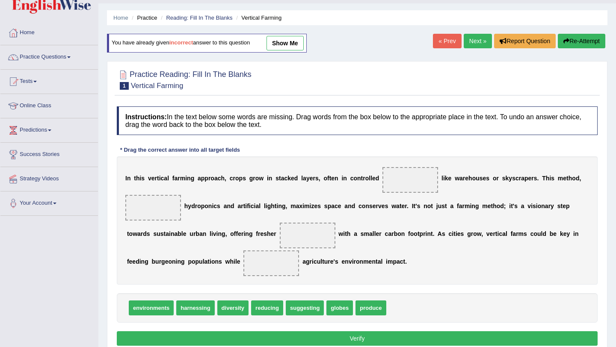
scroll to position [16, 0]
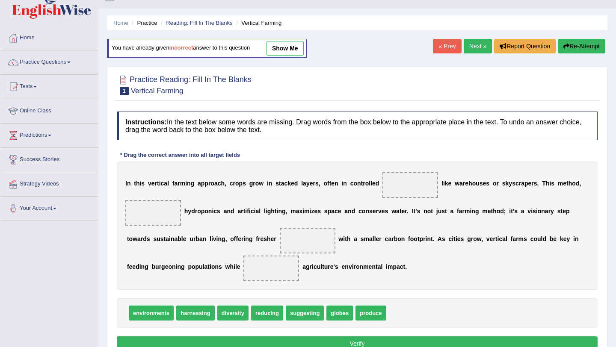
click at [283, 47] on link "show me" at bounding box center [285, 48] width 37 height 15
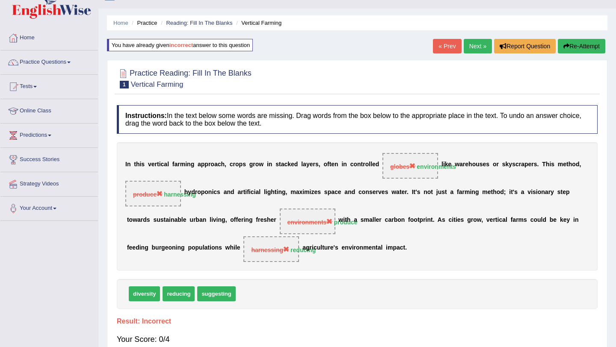
click at [584, 45] on button "Re-Attempt" at bounding box center [582, 46] width 48 height 15
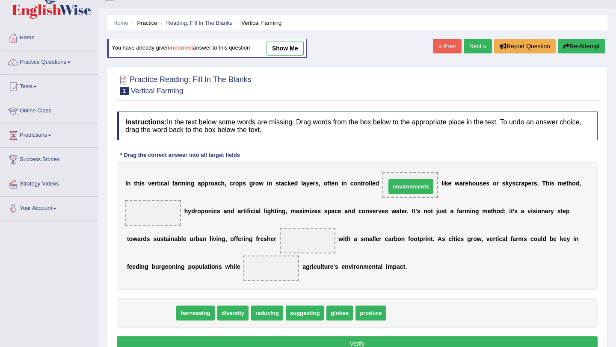
drag, startPoint x: 159, startPoint y: 316, endPoint x: 420, endPoint y: 189, distance: 290.7
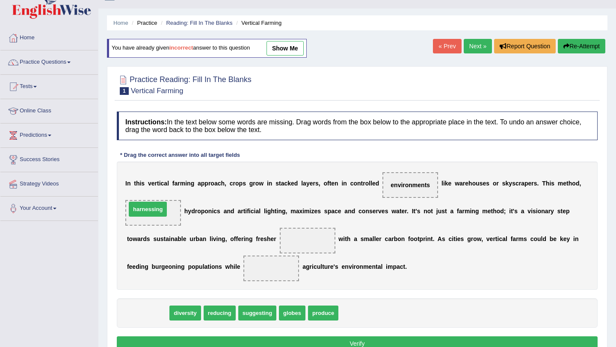
drag, startPoint x: 154, startPoint y: 314, endPoint x: 155, endPoint y: 212, distance: 101.8
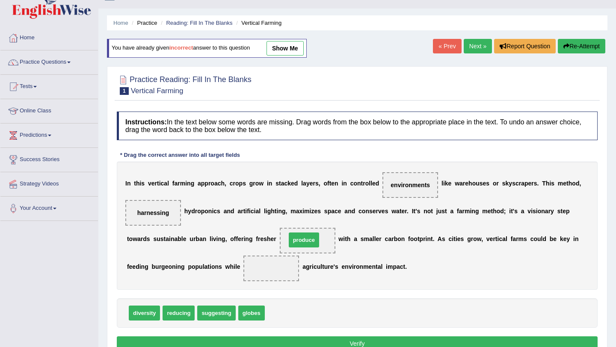
drag, startPoint x: 279, startPoint y: 314, endPoint x: 300, endPoint y: 239, distance: 77.8
drag, startPoint x: 179, startPoint y: 314, endPoint x: 276, endPoint y: 273, distance: 105.6
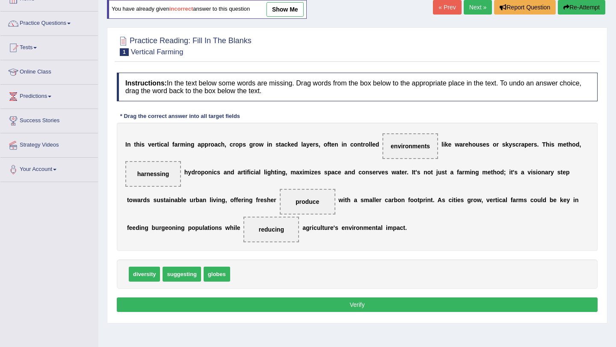
scroll to position [56, 0]
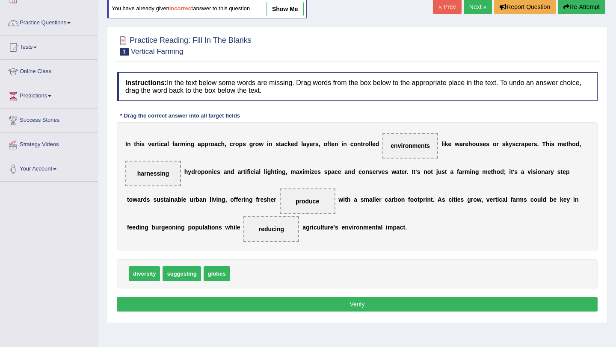
click at [360, 307] on button "Verify" at bounding box center [357, 304] width 481 height 15
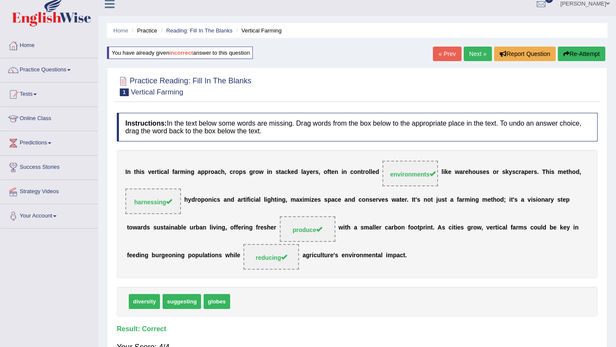
scroll to position [0, 0]
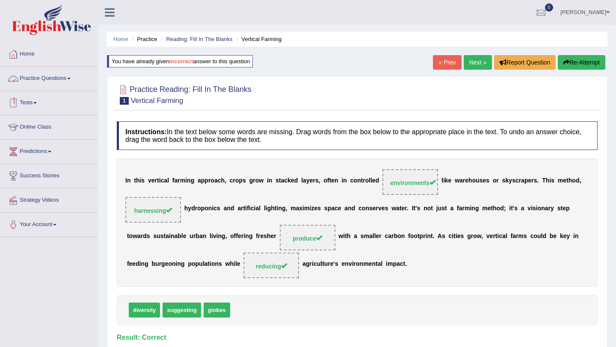
click at [53, 79] on link "Practice Questions" at bounding box center [49, 77] width 98 height 21
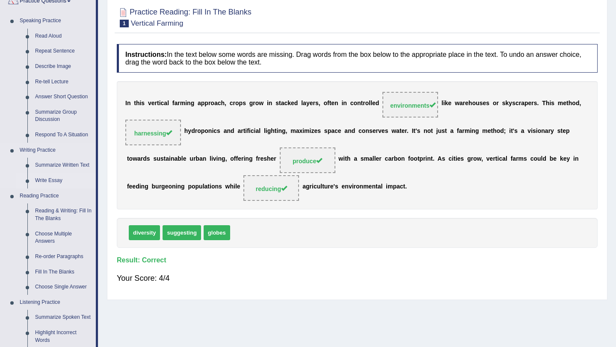
scroll to position [84, 0]
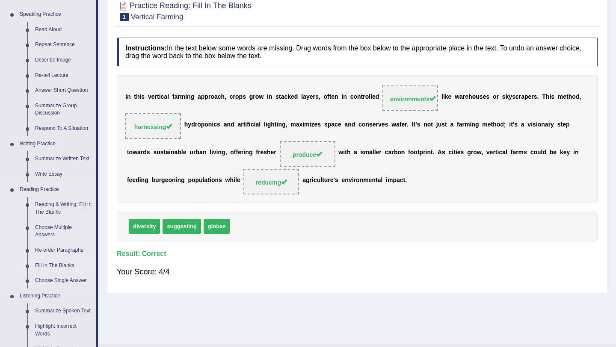
click at [50, 264] on link "Fill In The Blanks" at bounding box center [63, 265] width 65 height 15
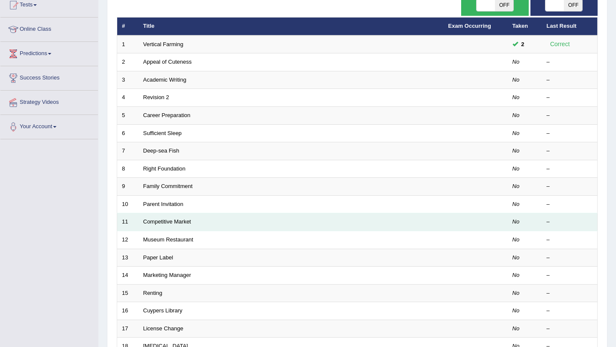
scroll to position [95, 0]
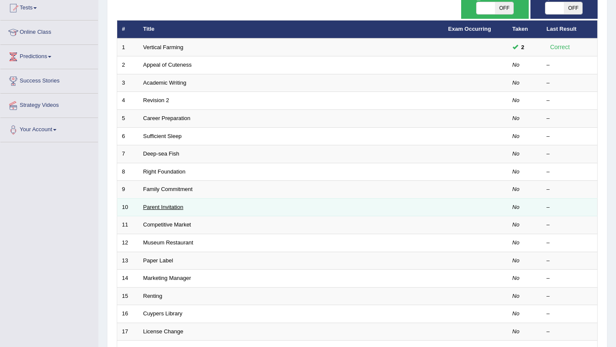
click at [157, 207] on link "Parent Invitation" at bounding box center [163, 207] width 40 height 6
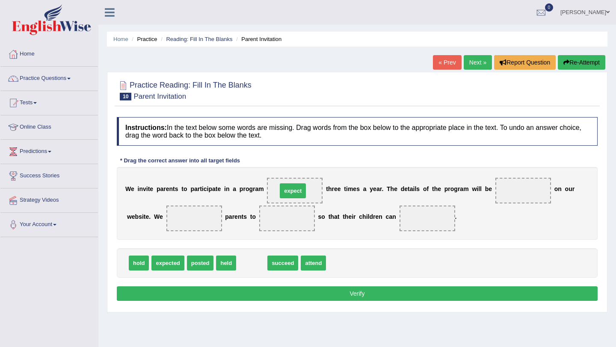
drag, startPoint x: 255, startPoint y: 267, endPoint x: 296, endPoint y: 194, distance: 83.2
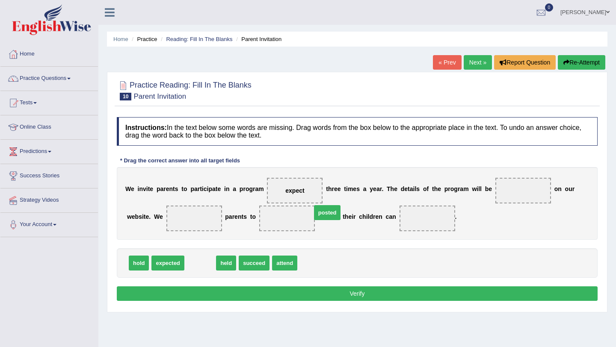
drag, startPoint x: 195, startPoint y: 265, endPoint x: 467, endPoint y: 185, distance: 283.3
click at [341, 205] on span "posted" at bounding box center [327, 212] width 27 height 15
drag, startPoint x: 194, startPoint y: 266, endPoint x: 476, endPoint y: 210, distance: 287.2
click at [439, 219] on span "posted" at bounding box center [425, 226] width 27 height 15
drag, startPoint x: 194, startPoint y: 263, endPoint x: 518, endPoint y: 190, distance: 331.6
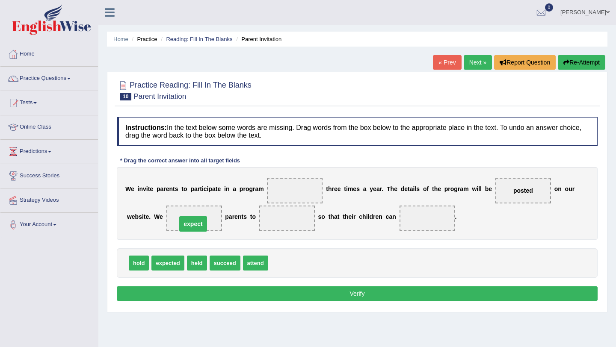
drag, startPoint x: 298, startPoint y: 194, endPoint x: 196, endPoint y: 228, distance: 107.2
drag, startPoint x: 196, startPoint y: 265, endPoint x: 296, endPoint y: 194, distance: 123.1
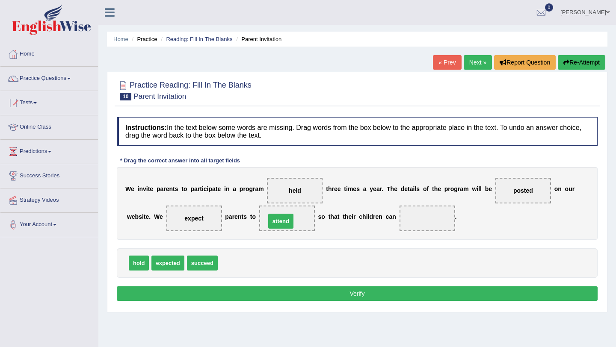
drag, startPoint x: 234, startPoint y: 265, endPoint x: 291, endPoint y: 218, distance: 73.9
drag, startPoint x: 205, startPoint y: 265, endPoint x: 414, endPoint y: 225, distance: 213.0
click at [353, 291] on button "Verify" at bounding box center [357, 294] width 481 height 15
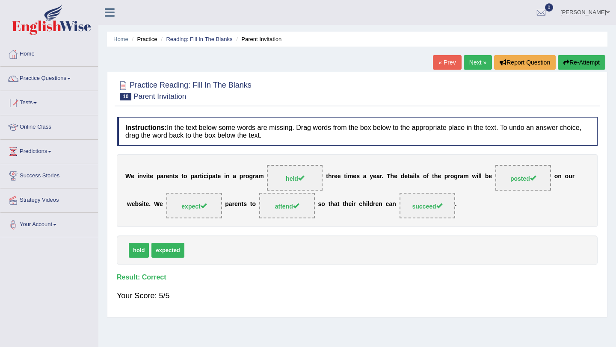
click at [475, 62] on link "Next »" at bounding box center [478, 62] width 28 height 15
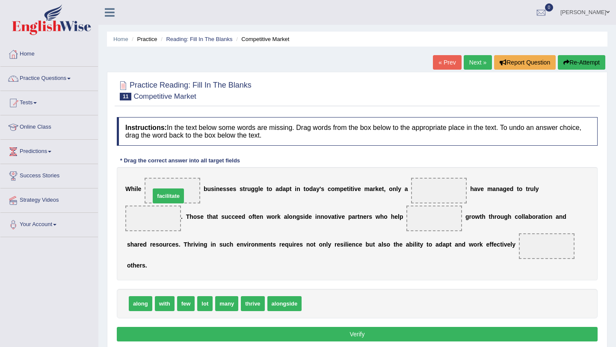
drag, startPoint x: 326, startPoint y: 293, endPoint x: 174, endPoint y: 185, distance: 186.9
drag, startPoint x: 185, startPoint y: 292, endPoint x: 440, endPoint y: 199, distance: 271.8
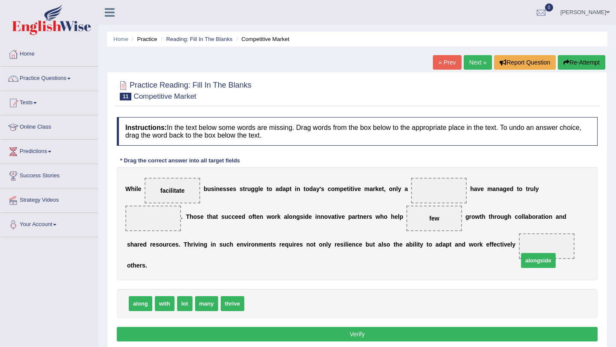
drag, startPoint x: 264, startPoint y: 294, endPoint x: 533, endPoint y: 249, distance: 273.0
drag, startPoint x: 429, startPoint y: 221, endPoint x: 434, endPoint y: 191, distance: 30.3
drag, startPoint x: 235, startPoint y: 292, endPoint x: 387, endPoint y: 235, distance: 162.9
click at [370, 249] on span "thrive" at bounding box center [358, 256] width 24 height 15
drag, startPoint x: 232, startPoint y: 289, endPoint x: 440, endPoint y: 216, distance: 220.5
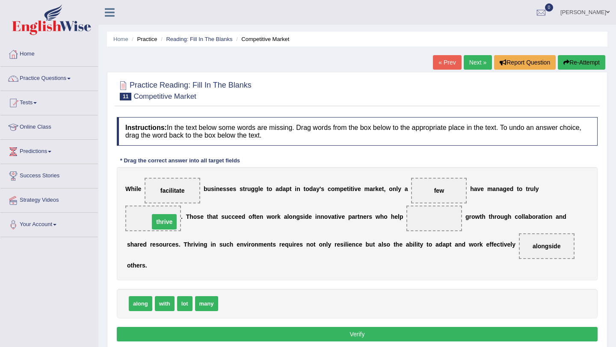
drag, startPoint x: 435, startPoint y: 216, endPoint x: 165, endPoint y: 219, distance: 270.0
drag, startPoint x: 161, startPoint y: 291, endPoint x: 459, endPoint y: 223, distance: 305.1
click at [364, 327] on button "Verify" at bounding box center [357, 334] width 481 height 15
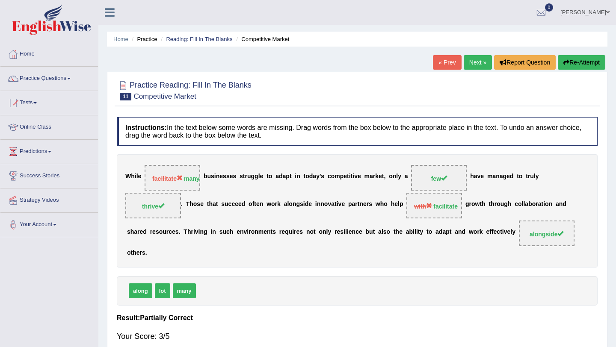
click at [576, 62] on button "Re-Attempt" at bounding box center [582, 62] width 48 height 15
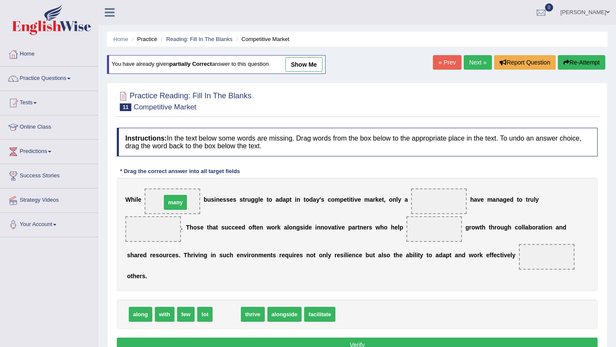
drag, startPoint x: 229, startPoint y: 303, endPoint x: 178, endPoint y: 190, distance: 123.3
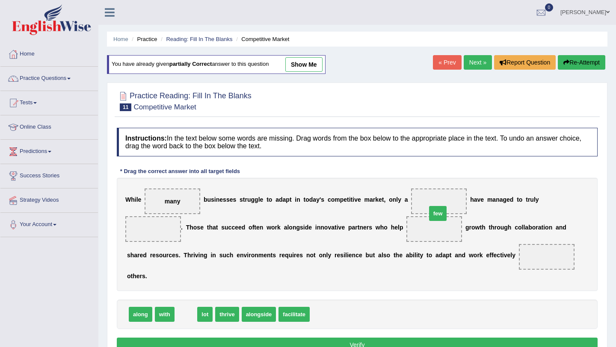
drag, startPoint x: 185, startPoint y: 305, endPoint x: 435, endPoint y: 205, distance: 269.6
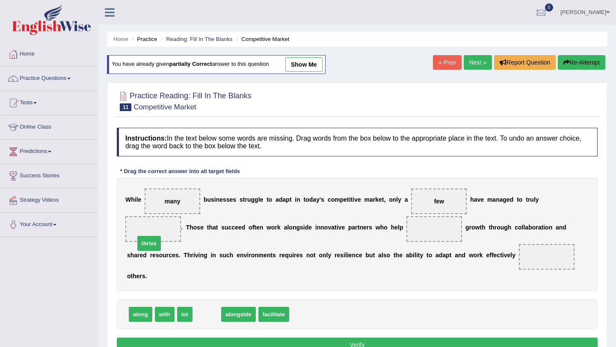
drag, startPoint x: 205, startPoint y: 304, endPoint x: 148, endPoint y: 233, distance: 91.6
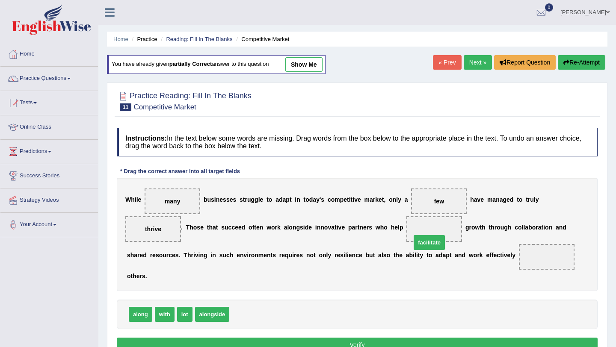
drag, startPoint x: 255, startPoint y: 302, endPoint x: 437, endPoint y: 230, distance: 196.4
drag, startPoint x: 217, startPoint y: 300, endPoint x: 527, endPoint y: 254, distance: 313.7
click at [361, 338] on button "Verify" at bounding box center [357, 345] width 481 height 15
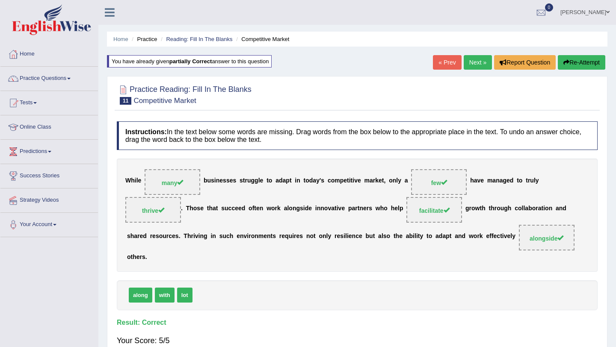
click at [473, 60] on link "Next »" at bounding box center [478, 62] width 28 height 15
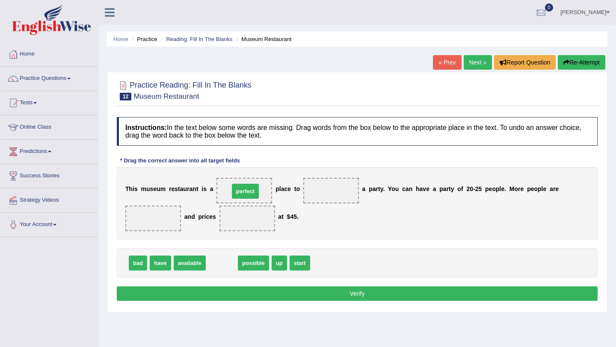
drag, startPoint x: 221, startPoint y: 266, endPoint x: 244, endPoint y: 193, distance: 76.1
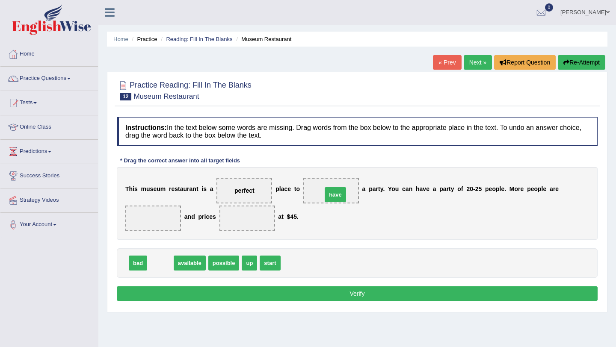
drag, startPoint x: 157, startPoint y: 265, endPoint x: 333, endPoint y: 196, distance: 187.9
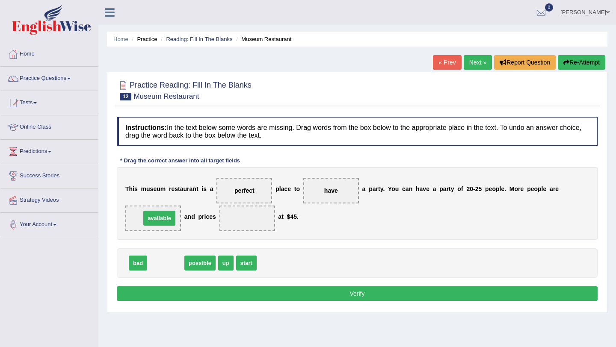
drag, startPoint x: 164, startPoint y: 265, endPoint x: 157, endPoint y: 220, distance: 45.4
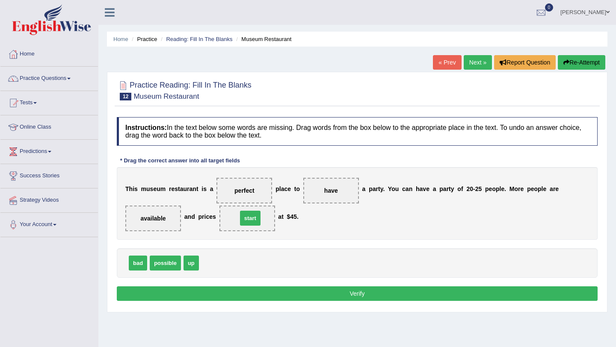
drag, startPoint x: 209, startPoint y: 265, endPoint x: 247, endPoint y: 220, distance: 59.2
click at [361, 293] on button "Verify" at bounding box center [357, 294] width 481 height 15
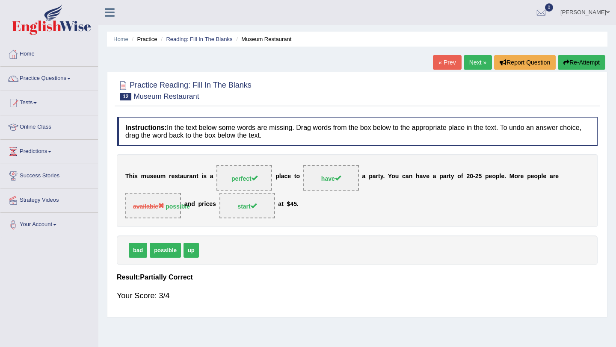
click at [475, 62] on link "Next »" at bounding box center [478, 62] width 28 height 15
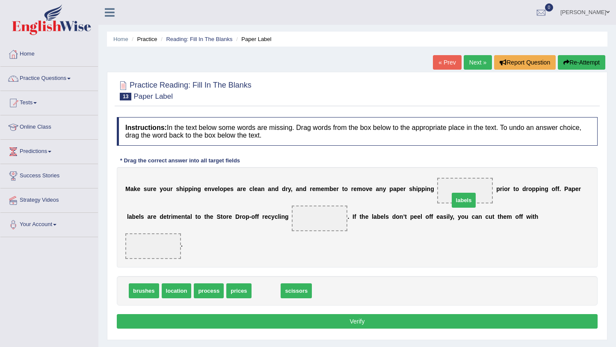
drag, startPoint x: 261, startPoint y: 292, endPoint x: 459, endPoint y: 199, distance: 218.8
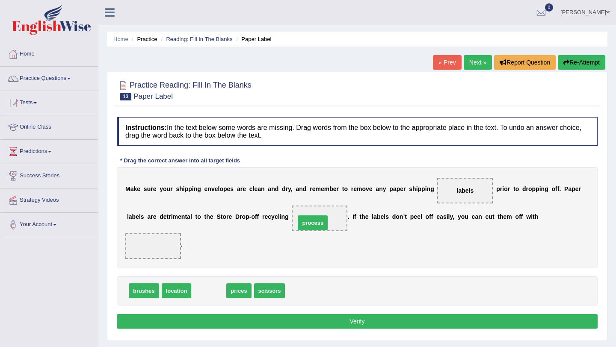
drag, startPoint x: 202, startPoint y: 291, endPoint x: 320, endPoint y: 217, distance: 139.0
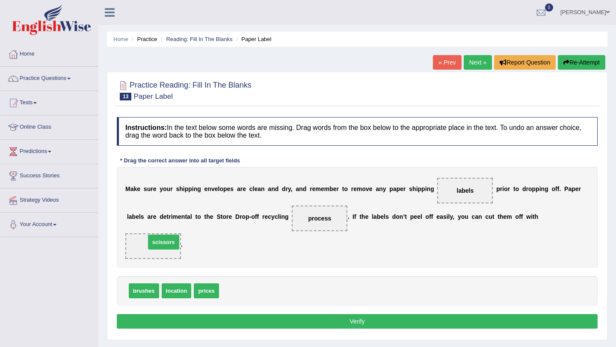
drag, startPoint x: 236, startPoint y: 292, endPoint x: 162, endPoint y: 243, distance: 88.7
click at [361, 321] on button "Verify" at bounding box center [357, 322] width 481 height 15
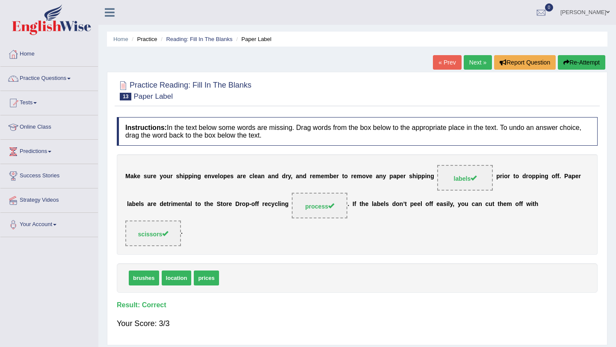
click at [476, 63] on link "Next »" at bounding box center [478, 62] width 28 height 15
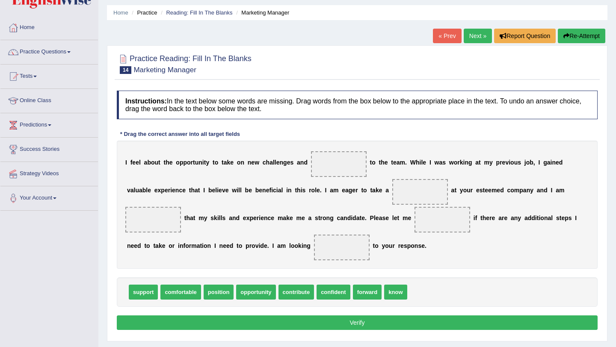
scroll to position [27, 0]
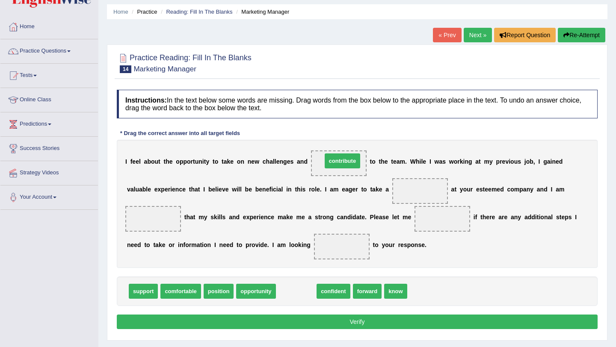
drag, startPoint x: 297, startPoint y: 292, endPoint x: 343, endPoint y: 162, distance: 138.5
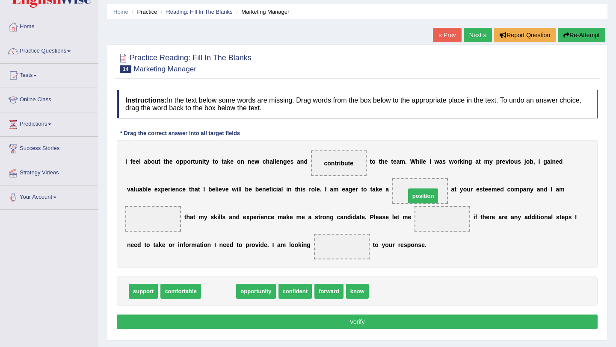
drag, startPoint x: 216, startPoint y: 293, endPoint x: 421, endPoint y: 196, distance: 227.2
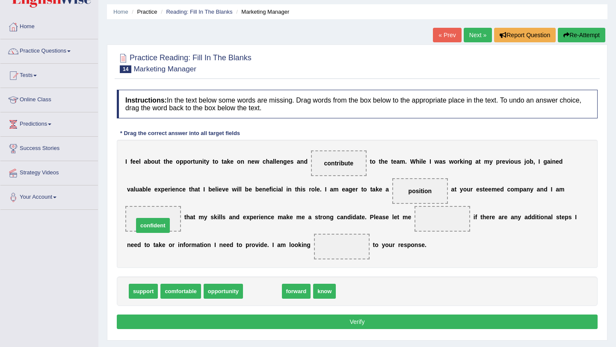
drag, startPoint x: 261, startPoint y: 293, endPoint x: 151, endPoint y: 224, distance: 129.8
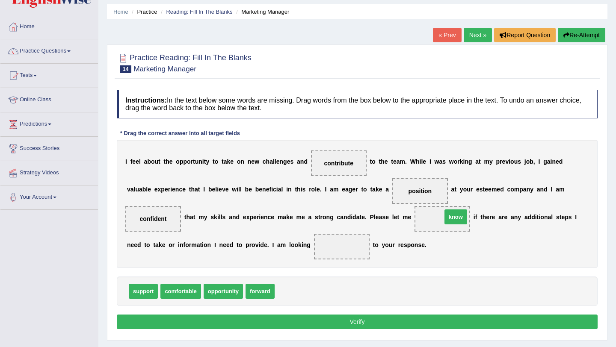
drag, startPoint x: 286, startPoint y: 291, endPoint x: 453, endPoint y: 217, distance: 182.4
drag, startPoint x: 263, startPoint y: 292, endPoint x: 341, endPoint y: 246, distance: 91.3
click at [363, 321] on button "Verify" at bounding box center [357, 322] width 481 height 15
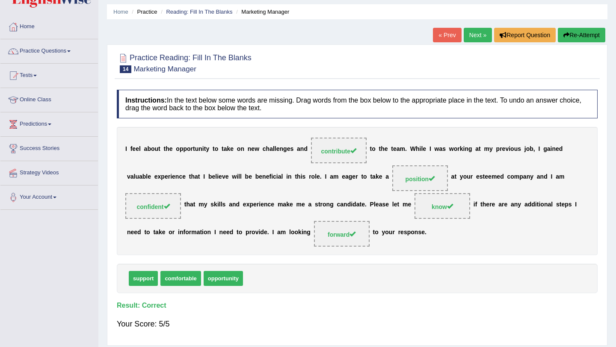
click at [473, 34] on link "Next »" at bounding box center [478, 35] width 28 height 15
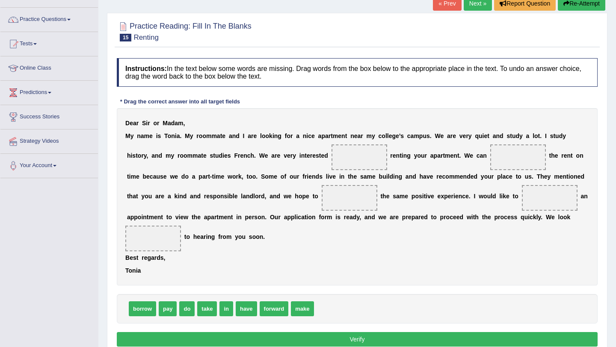
scroll to position [63, 0]
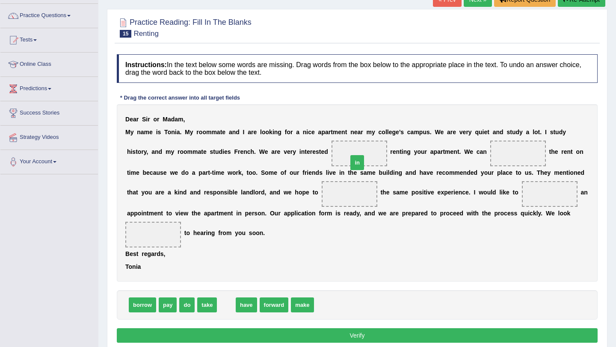
drag, startPoint x: 229, startPoint y: 307, endPoint x: 359, endPoint y: 165, distance: 193.5
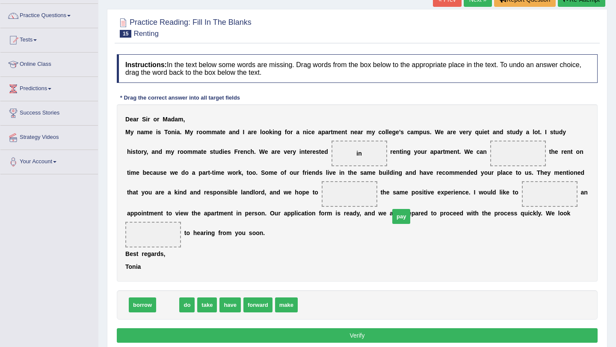
drag, startPoint x: 168, startPoint y: 308, endPoint x: 431, endPoint y: 208, distance: 281.2
click at [410, 209] on span "pay" at bounding box center [401, 216] width 18 height 15
drag, startPoint x: 167, startPoint y: 304, endPoint x: 536, endPoint y: 152, distance: 399.5
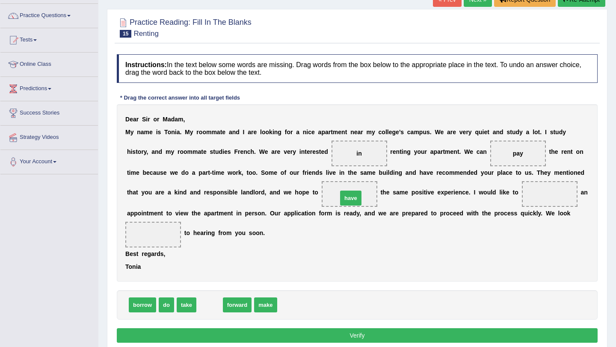
drag, startPoint x: 209, startPoint y: 309, endPoint x: 350, endPoint y: 202, distance: 177.4
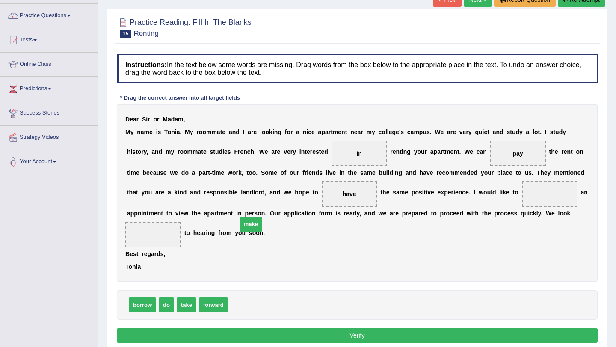
drag, startPoint x: 245, startPoint y: 304, endPoint x: 616, endPoint y: 211, distance: 382.4
click at [616, 211] on div "Home Practice Reading: Fill In The Blanks Renting « Prev Next » Report Question…" at bounding box center [357, 151] width 518 height 428
drag, startPoint x: 245, startPoint y: 303, endPoint x: 578, endPoint y: 192, distance: 350.6
drag, startPoint x: 212, startPoint y: 307, endPoint x: 148, endPoint y: 235, distance: 96.4
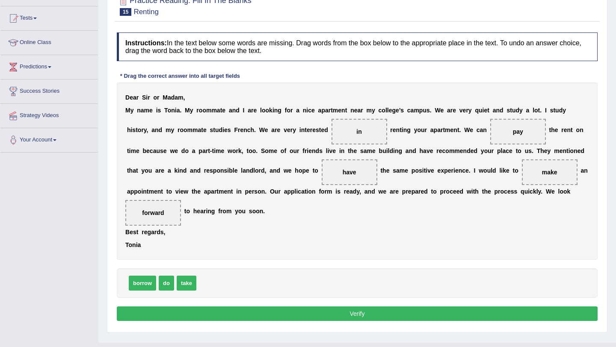
scroll to position [102, 0]
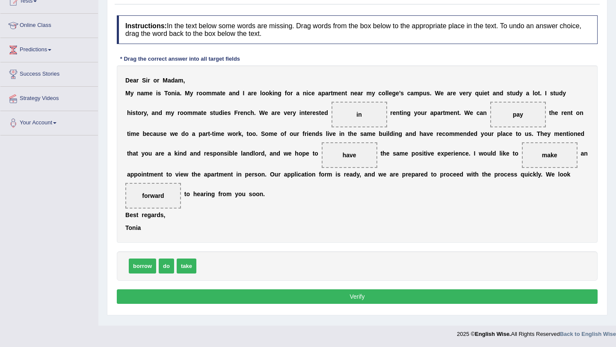
click at [358, 295] on button "Verify" at bounding box center [357, 297] width 481 height 15
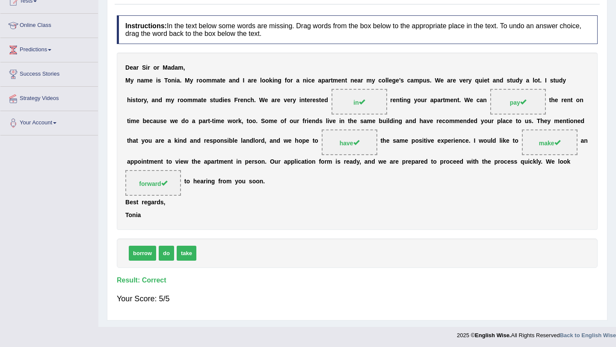
scroll to position [0, 0]
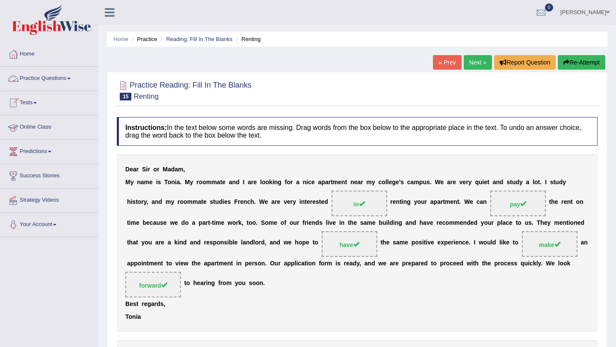
click at [53, 79] on link "Practice Questions" at bounding box center [49, 77] width 98 height 21
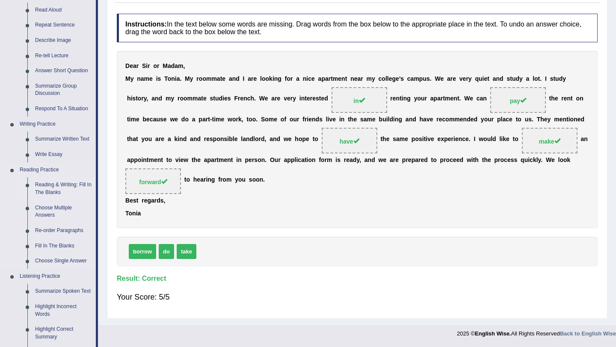
scroll to position [104, 0]
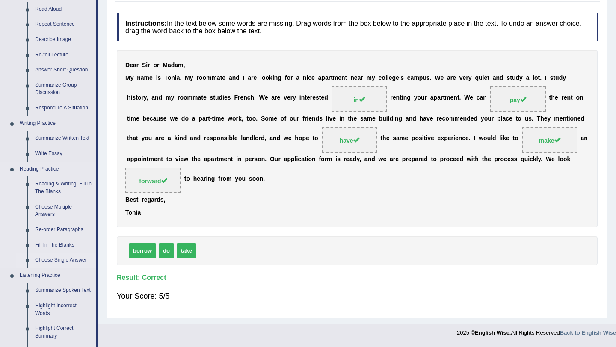
click at [56, 260] on link "Choose Single Answer" at bounding box center [63, 260] width 65 height 15
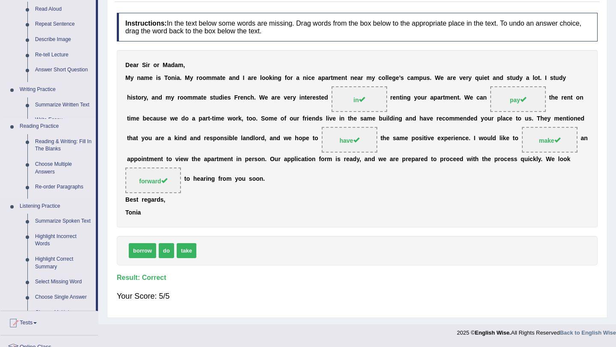
scroll to position [103, 0]
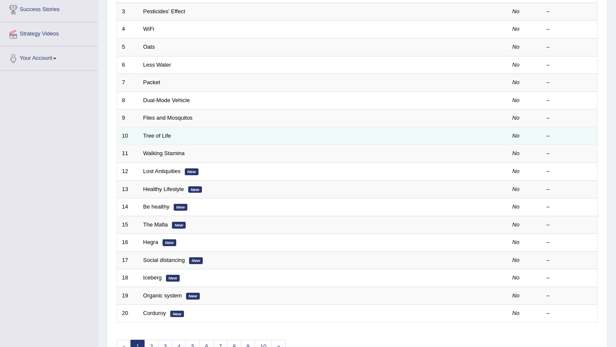
scroll to position [177, 0]
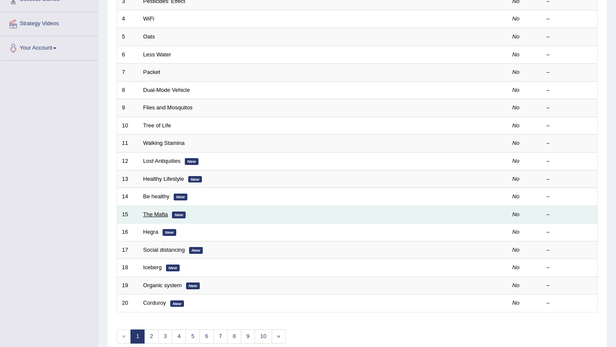
click at [158, 214] on link "The Mafia" at bounding box center [155, 214] width 25 height 6
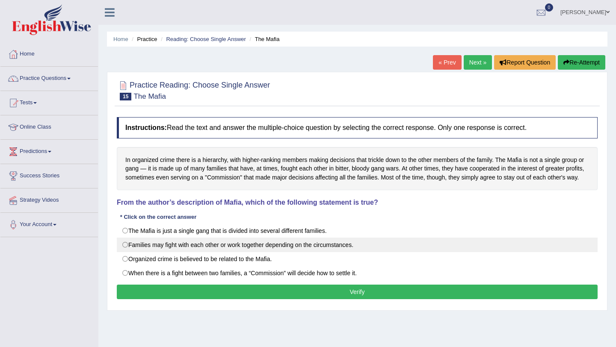
click at [127, 252] on label "Families may fight with each other or work together depending on the circumstan…" at bounding box center [357, 245] width 481 height 15
radio input "true"
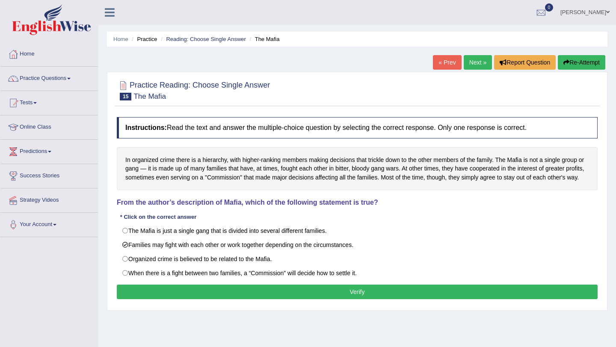
click at [355, 300] on button "Verify" at bounding box center [357, 292] width 481 height 15
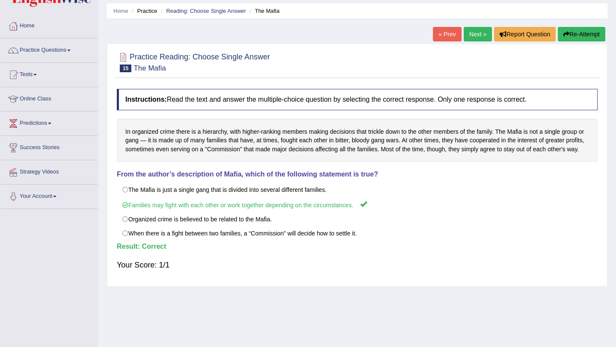
scroll to position [36, 0]
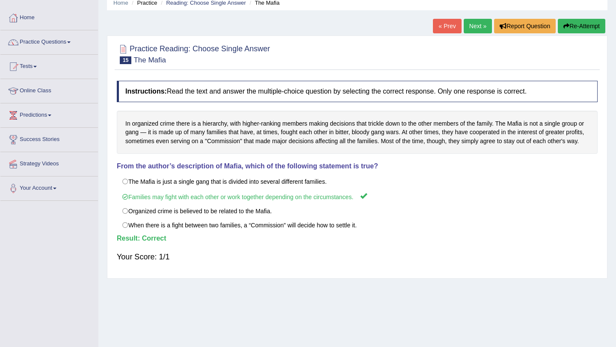
click at [475, 30] on link "Next »" at bounding box center [478, 26] width 28 height 15
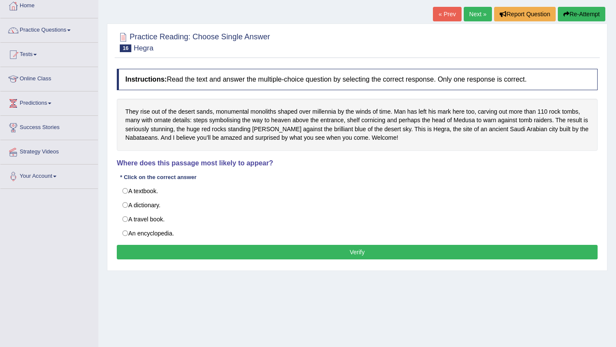
scroll to position [49, 0]
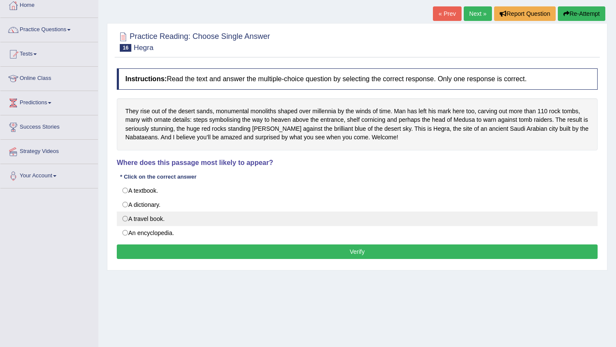
click at [128, 218] on label "A travel book." at bounding box center [357, 219] width 481 height 15
radio input "true"
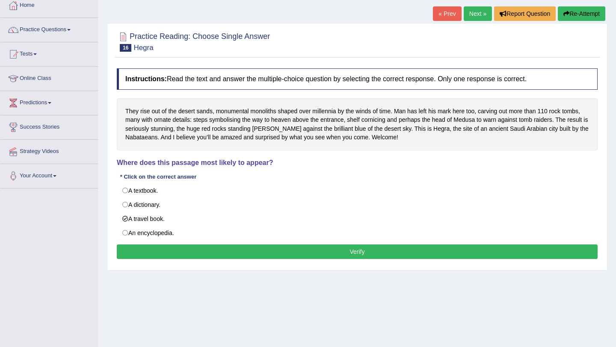
click at [344, 252] on button "Verify" at bounding box center [357, 252] width 481 height 15
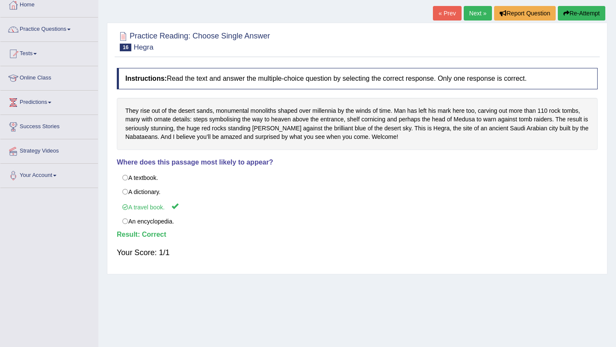
scroll to position [0, 0]
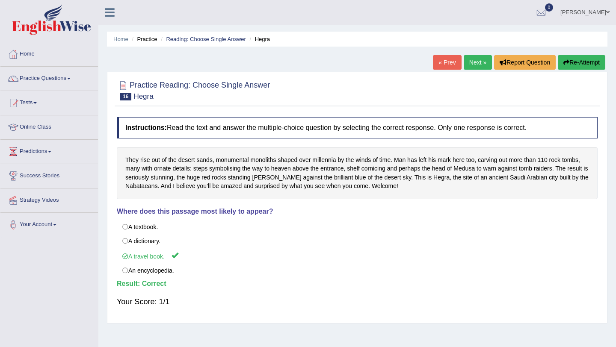
click at [473, 61] on link "Next »" at bounding box center [478, 62] width 28 height 15
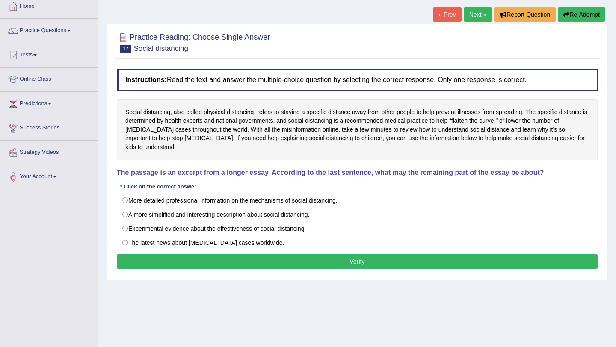
scroll to position [49, 0]
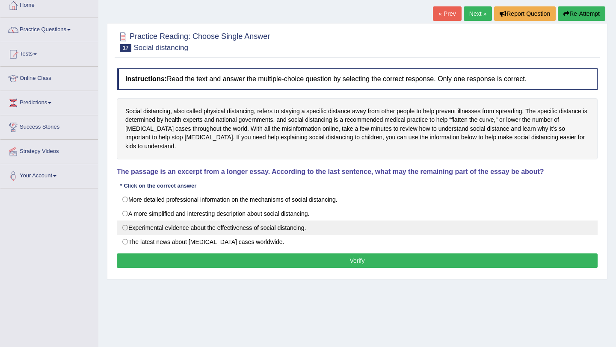
click at [125, 221] on label "Experimental evidence about the effectiveness of social distancing." at bounding box center [357, 228] width 481 height 15
radio input "true"
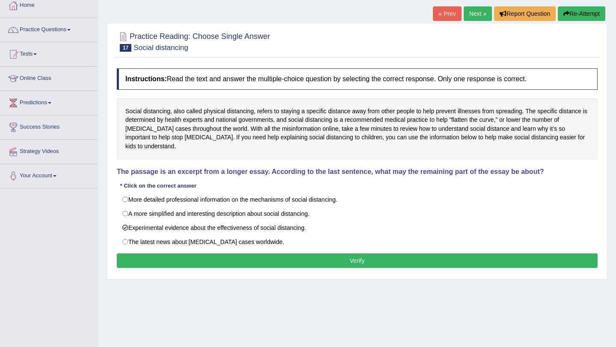
click at [342, 254] on button "Verify" at bounding box center [357, 261] width 481 height 15
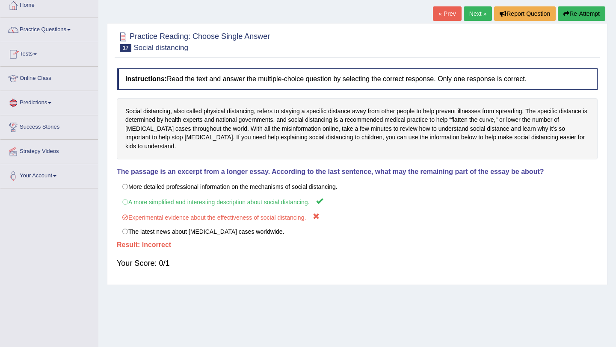
click at [43, 101] on link "Predictions" at bounding box center [49, 101] width 98 height 21
click at [37, 124] on link "Latest Predictions" at bounding box center [56, 122] width 80 height 15
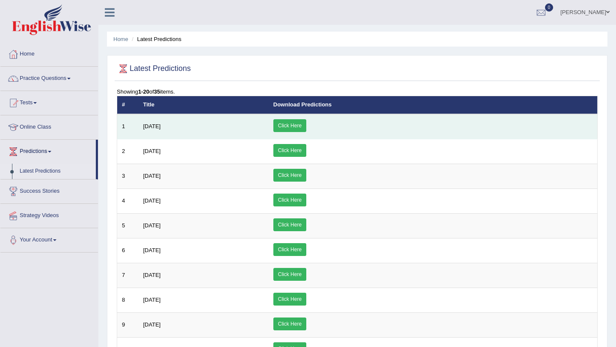
click at [306, 122] on link "Click Here" at bounding box center [289, 125] width 33 height 13
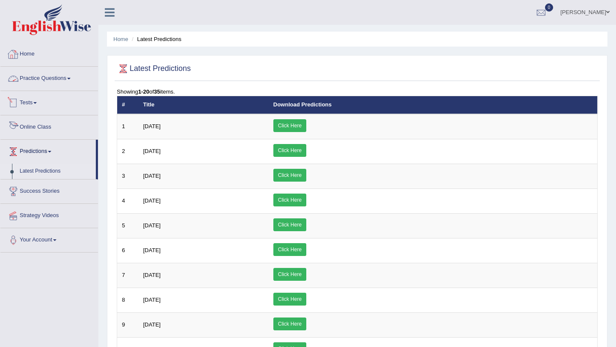
click at [29, 51] on link "Home" at bounding box center [49, 52] width 98 height 21
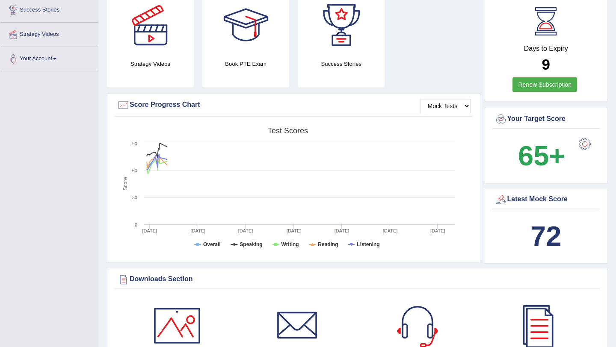
scroll to position [167, 0]
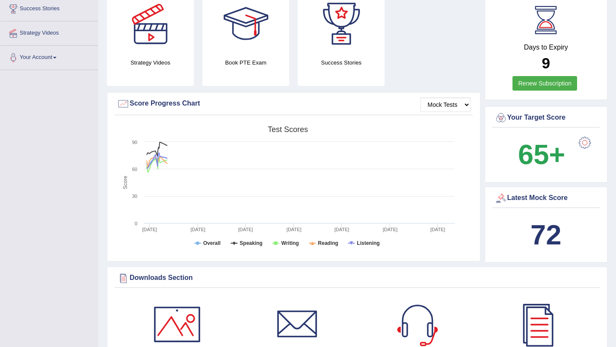
click at [546, 82] on link "Renew Subscription" at bounding box center [545, 83] width 65 height 15
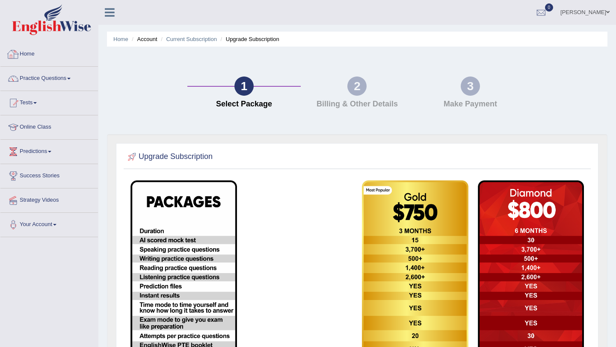
click at [39, 55] on link "Home" at bounding box center [49, 52] width 98 height 21
